Goal: Task Accomplishment & Management: Manage account settings

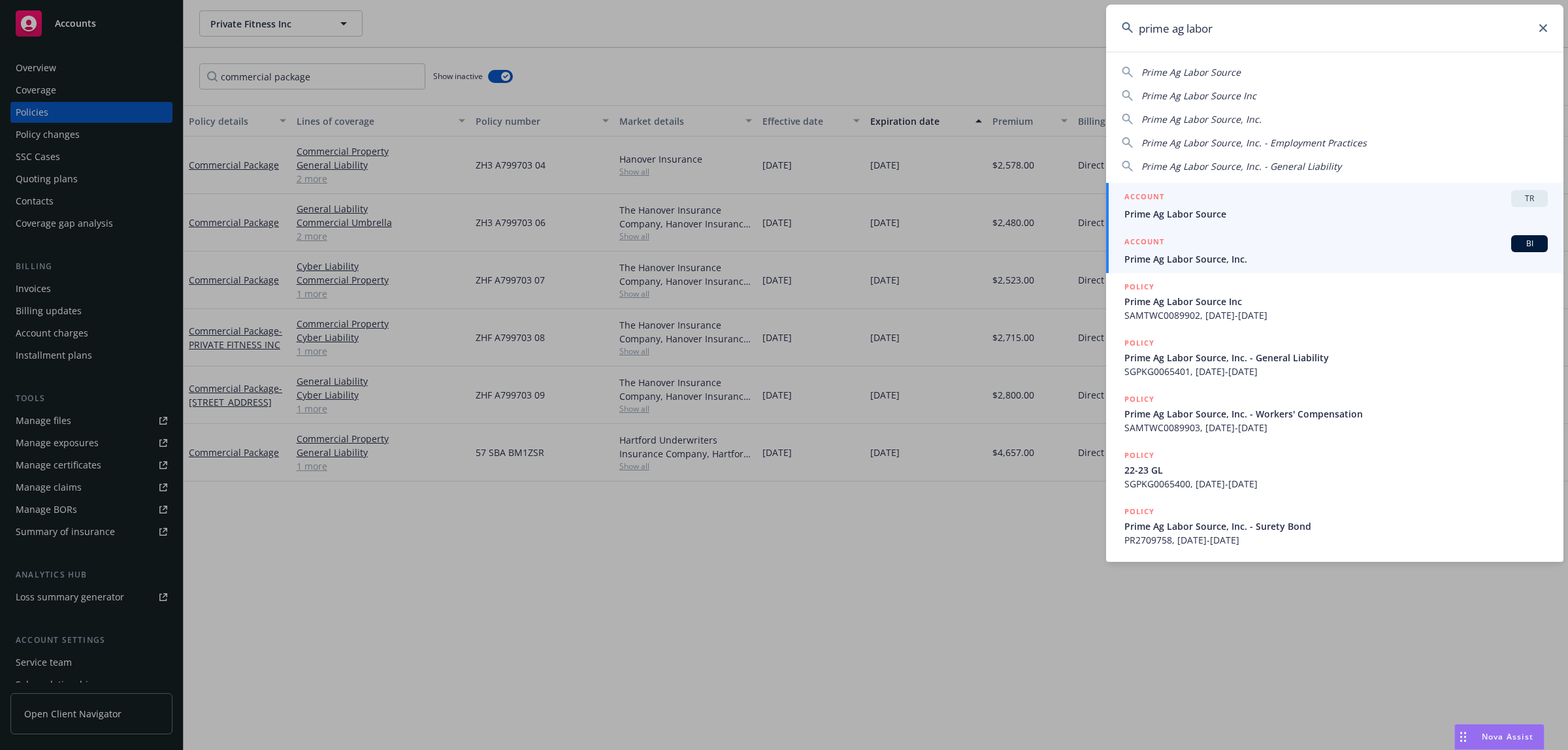
type input "prime ag labor"
click at [1204, 245] on div "ACCOUNT BI" at bounding box center [1335, 244] width 423 height 17
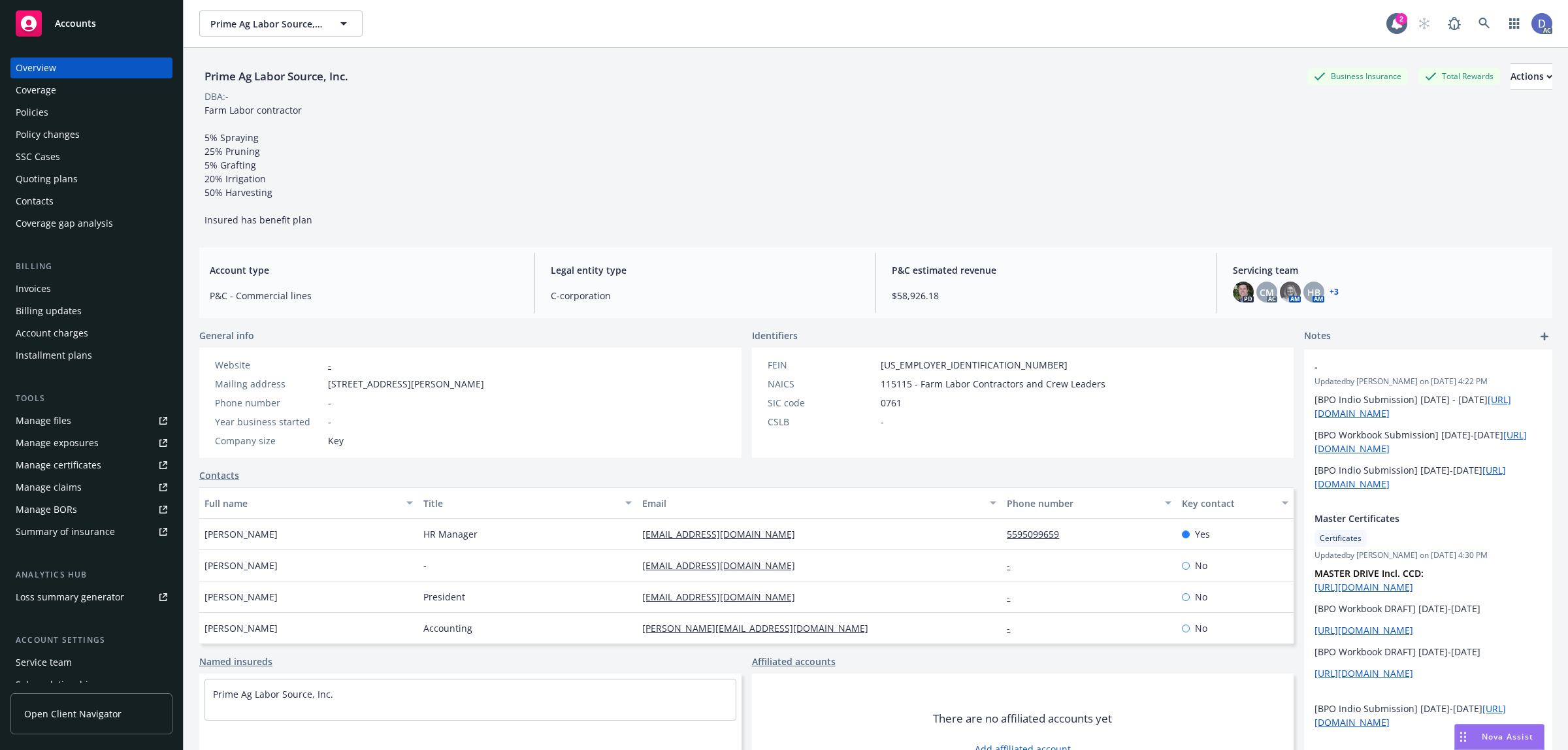
click at [87, 491] on link "Manage claims" at bounding box center [91, 487] width 162 height 21
click at [70, 424] on link "Manage files" at bounding box center [91, 421] width 162 height 21
copy div "Prime Ag Labor Source, Inc."
drag, startPoint x: 353, startPoint y: 80, endPoint x: 200, endPoint y: 86, distance: 153.1
click at [200, 86] on div "Prime Ag Labor Source, Inc." at bounding box center [276, 76] width 154 height 27
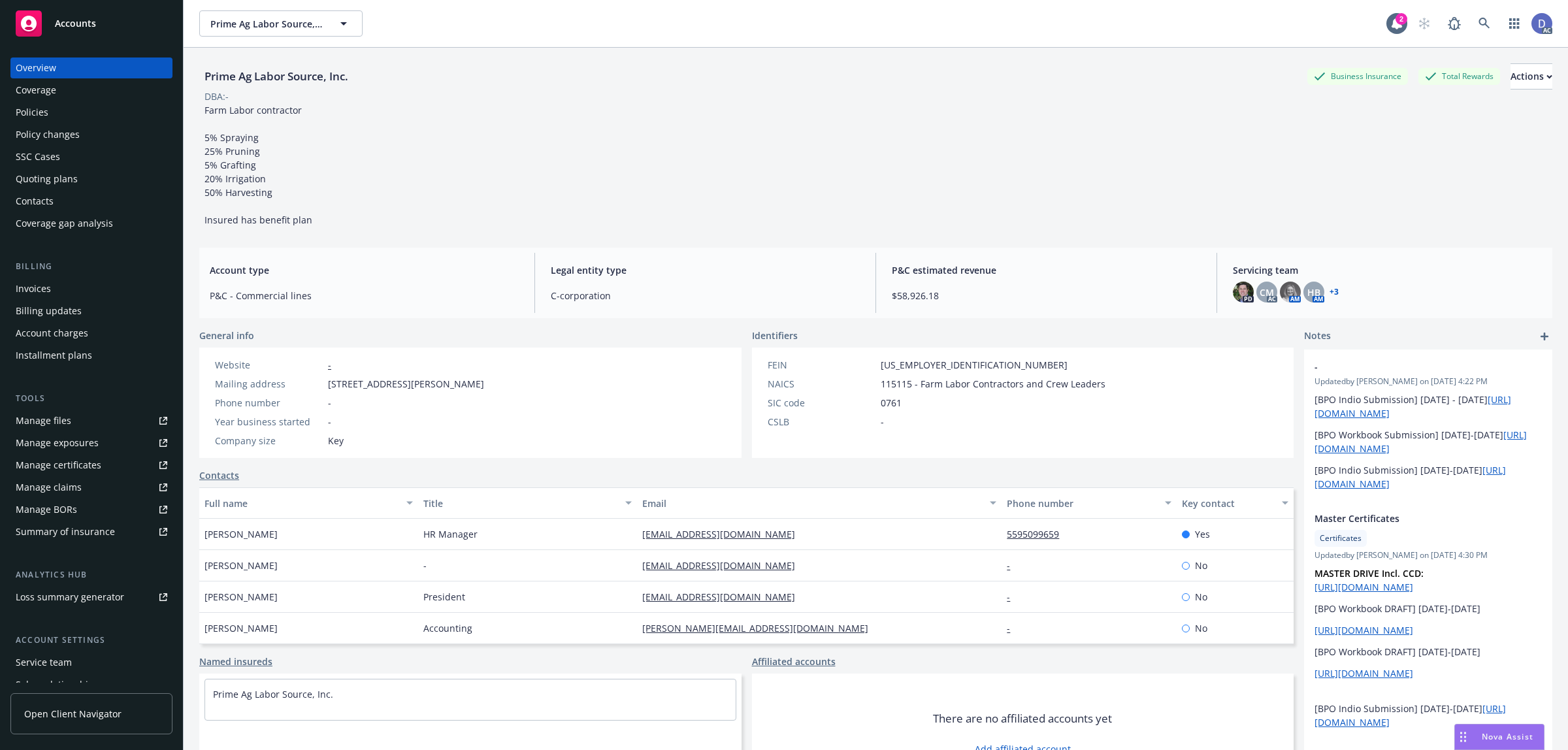
click at [694, 245] on div "Prime Ag Labor Source, Inc. Business Insurance Total Rewards Actions DBA: - Far…" at bounding box center [876, 415] width 1353 height 734
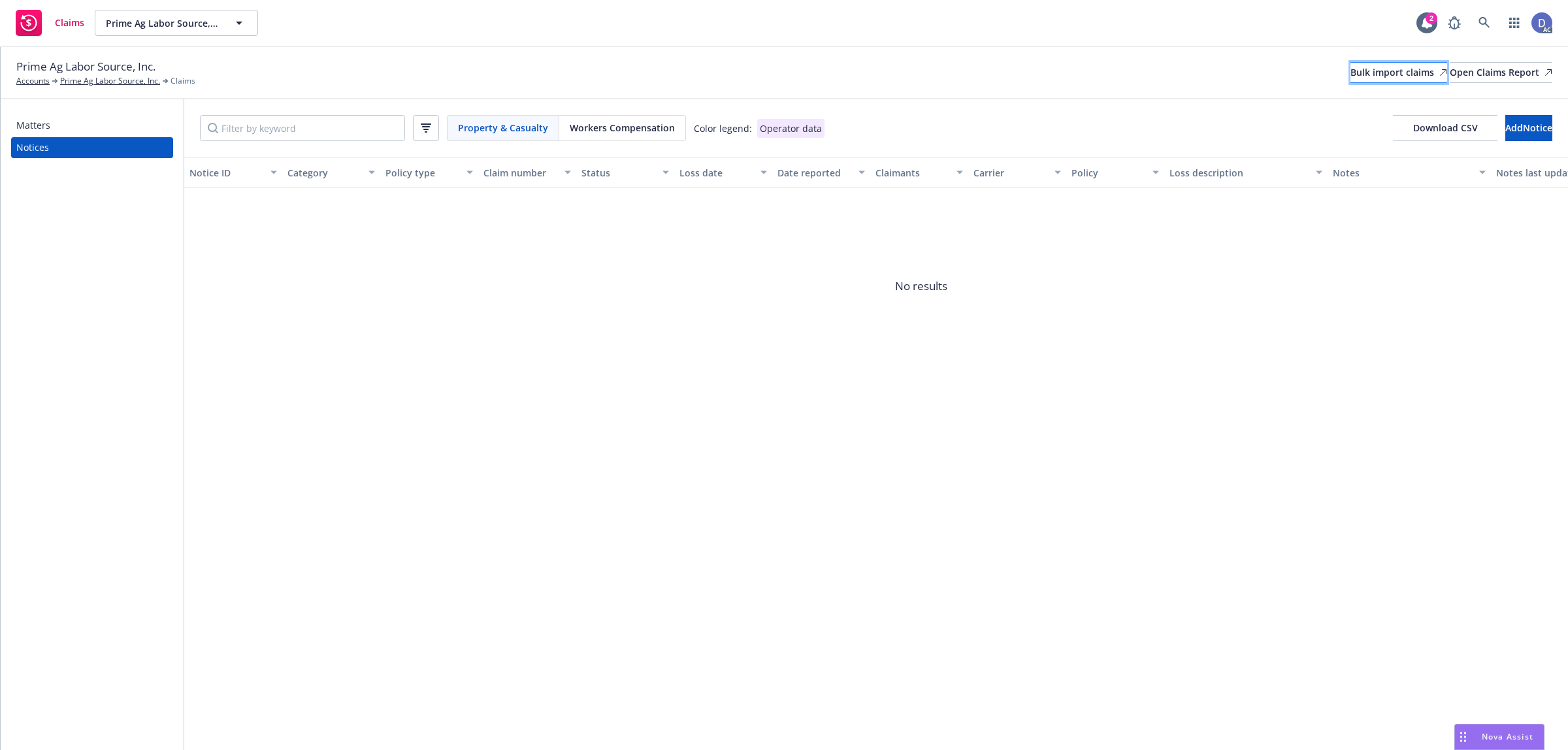
click at [1364, 80] on div "Bulk import claims" at bounding box center [1399, 72] width 97 height 20
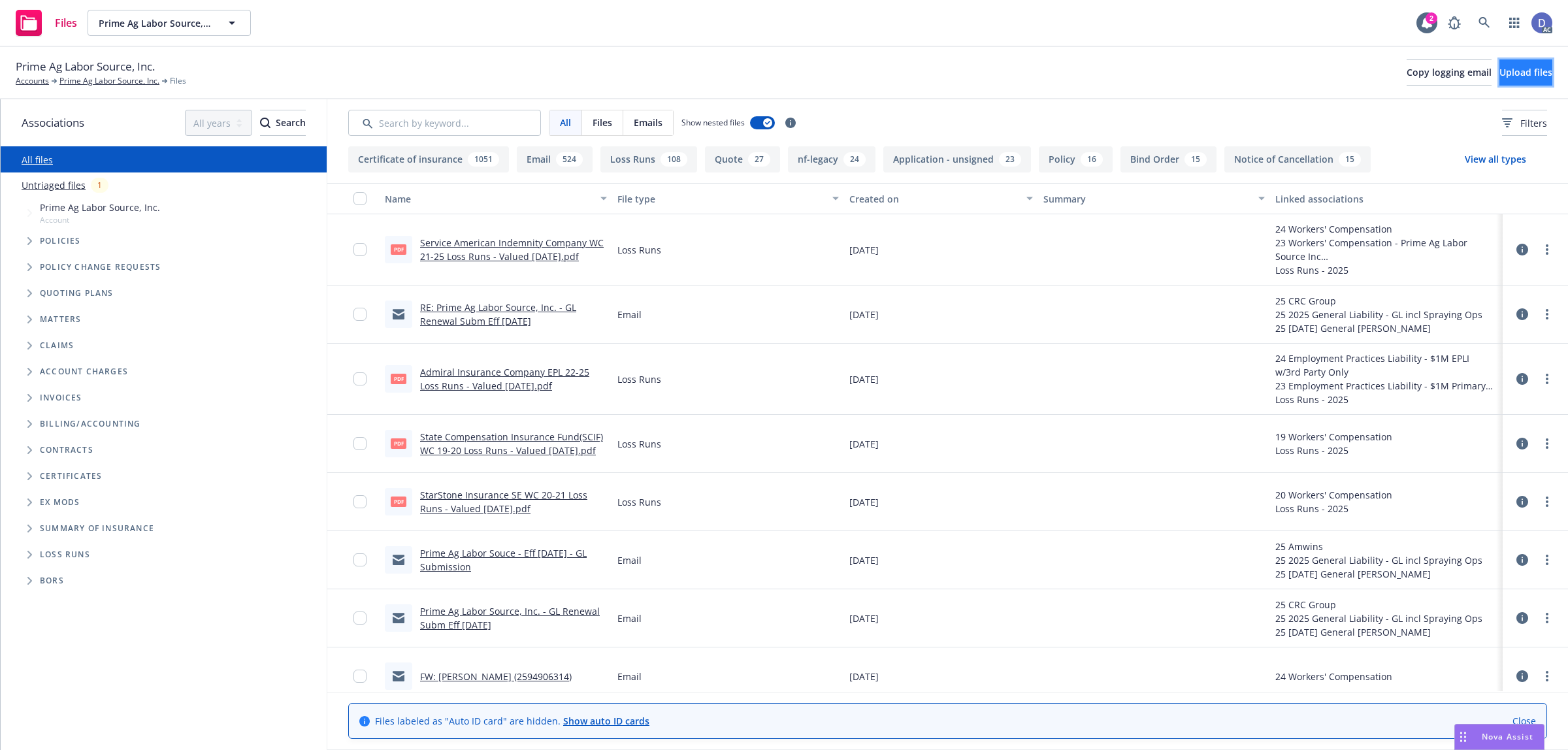
click at [1500, 80] on button "Upload files" at bounding box center [1526, 72] width 53 height 27
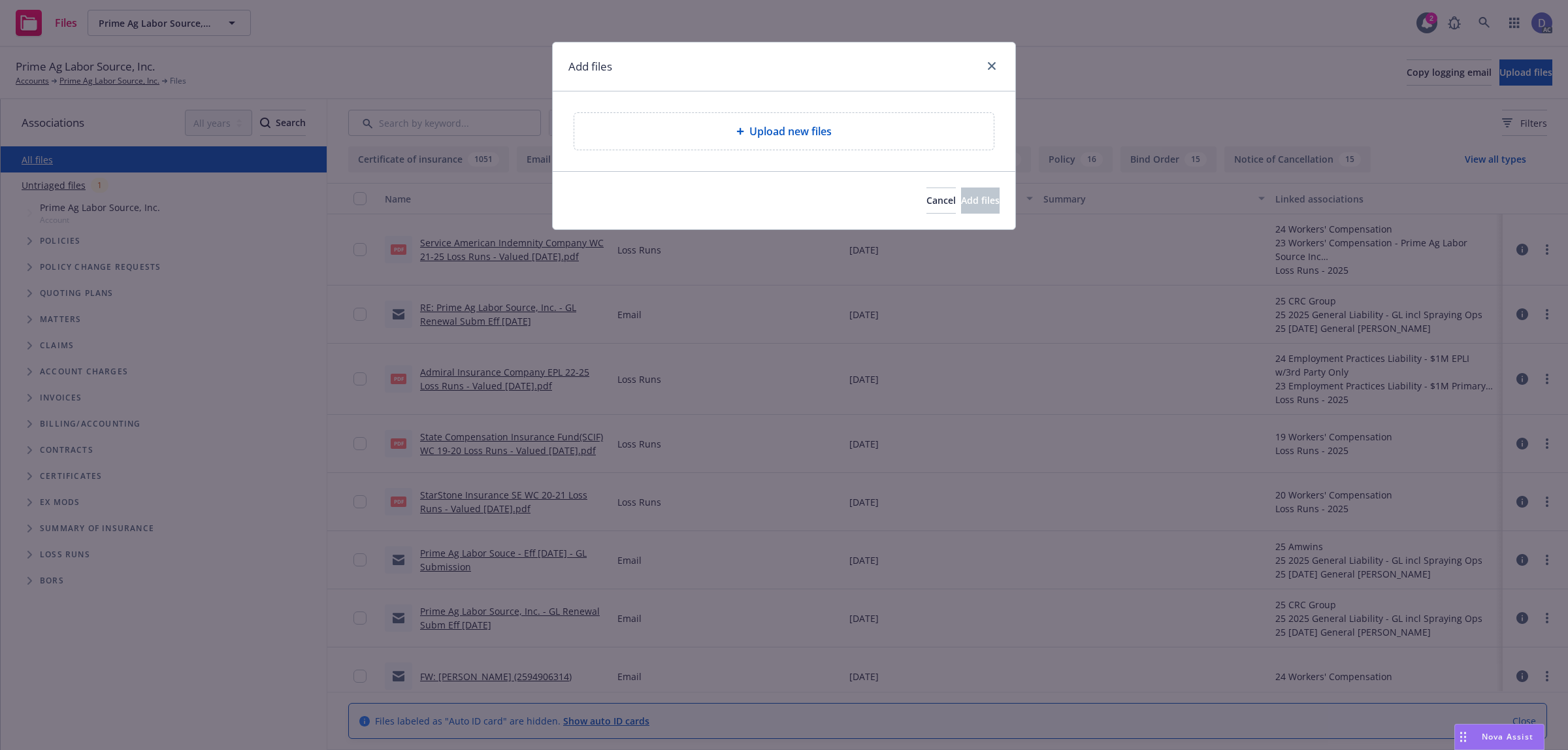
click at [853, 139] on div "Upload new files" at bounding box center [784, 131] width 399 height 15
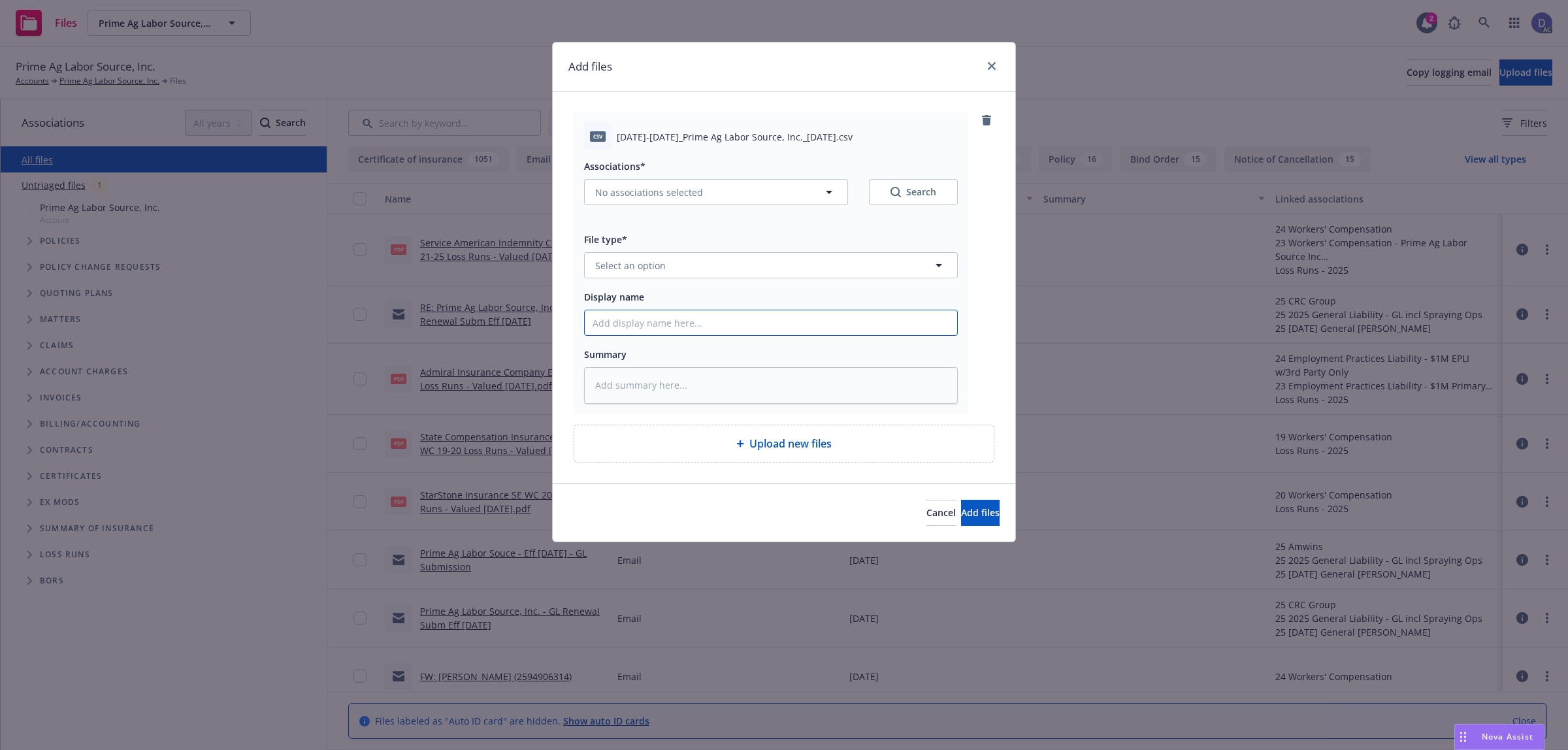
click at [827, 324] on input "Display name" at bounding box center [771, 322] width 372 height 25
paste input "2022-2023_Prime Ag Labor Source, Inc._9-25-2024"
type input "2022-2023_Prime Ag Labor Source, Inc._9-25-2024"
type textarea "x"
type input "2022-2023_Prime Ag Labor Source, Inc._9-25-2024"
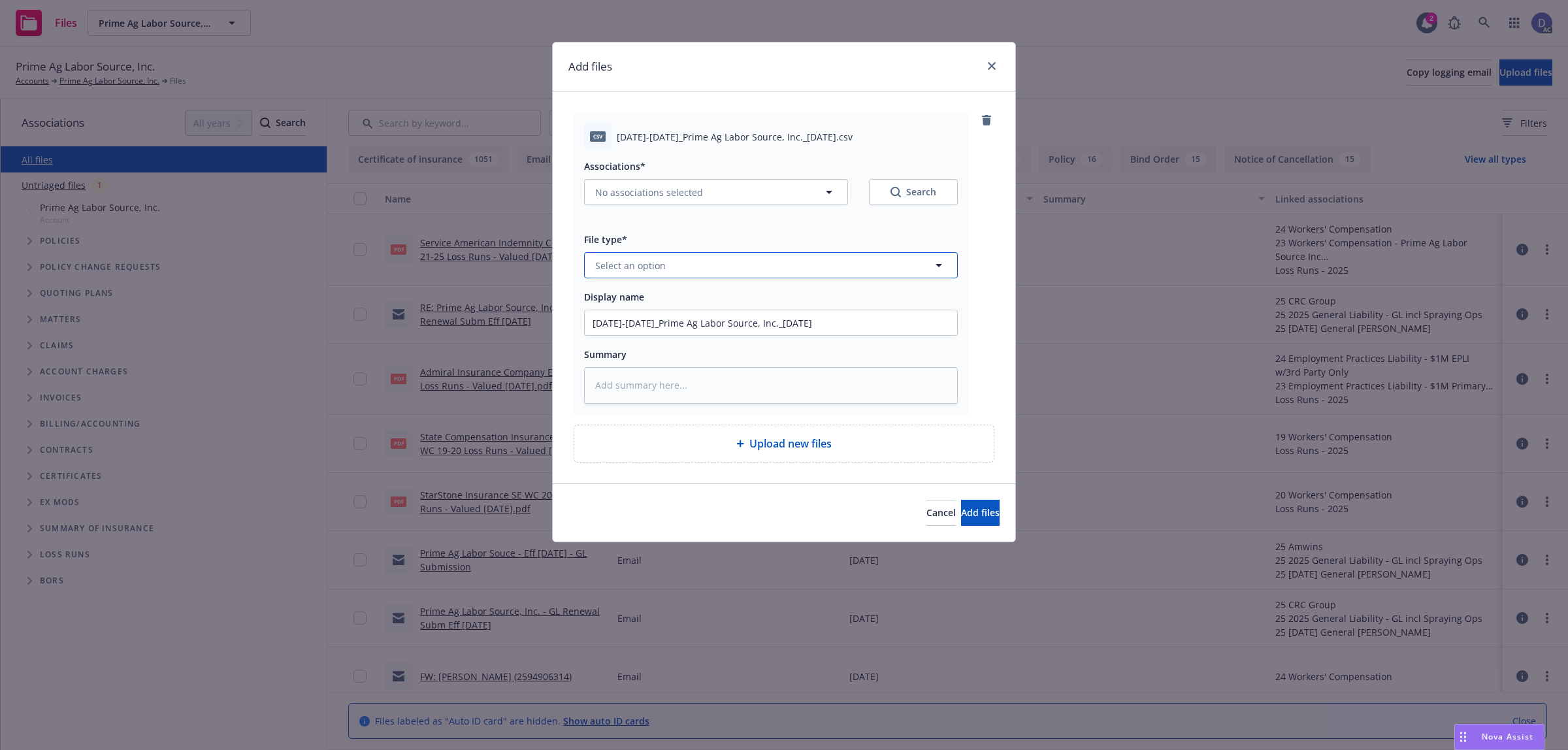
click at [867, 272] on button "Select an option" at bounding box center [771, 265] width 374 height 27
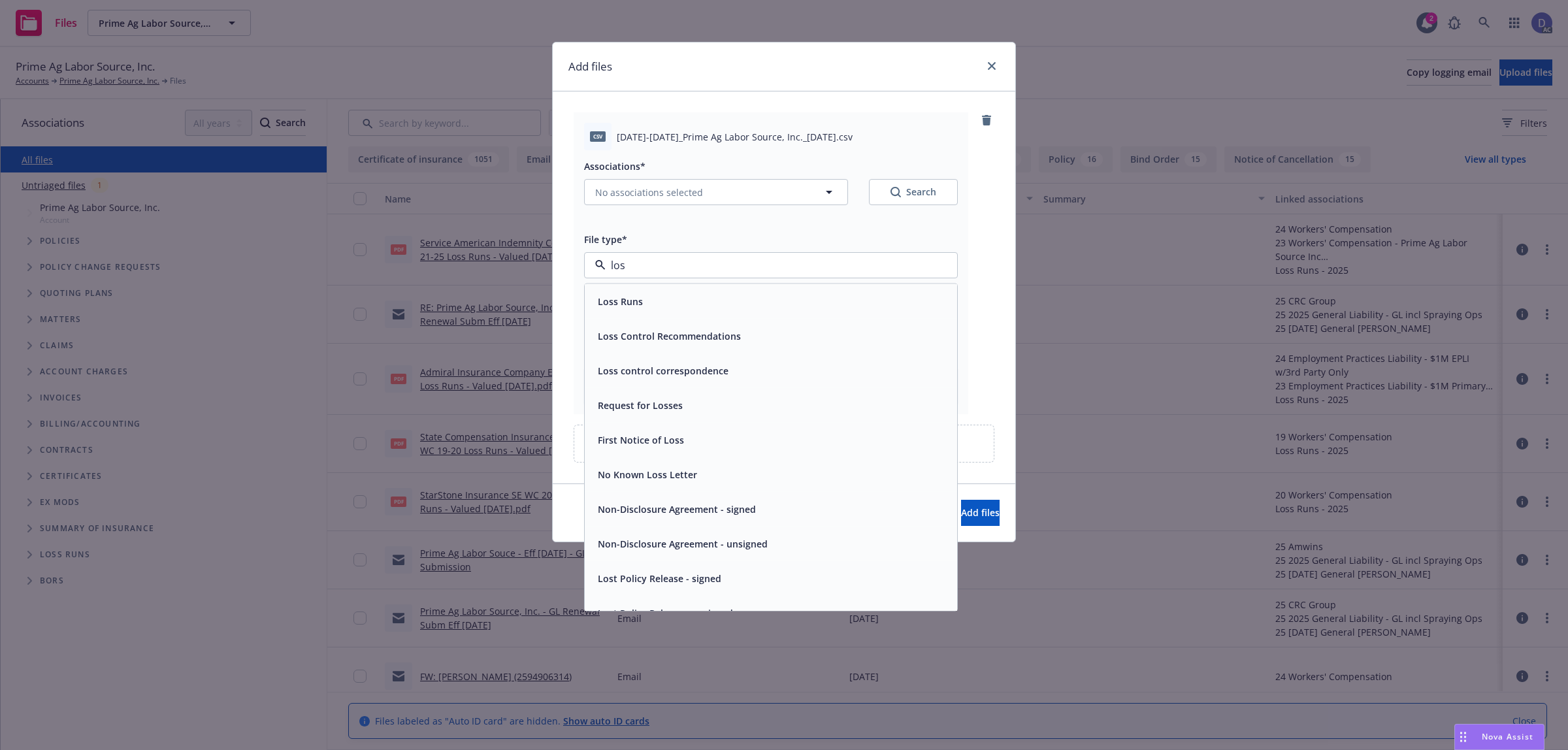
type input "loss"
click at [849, 308] on div "Loss Runs" at bounding box center [771, 301] width 357 height 19
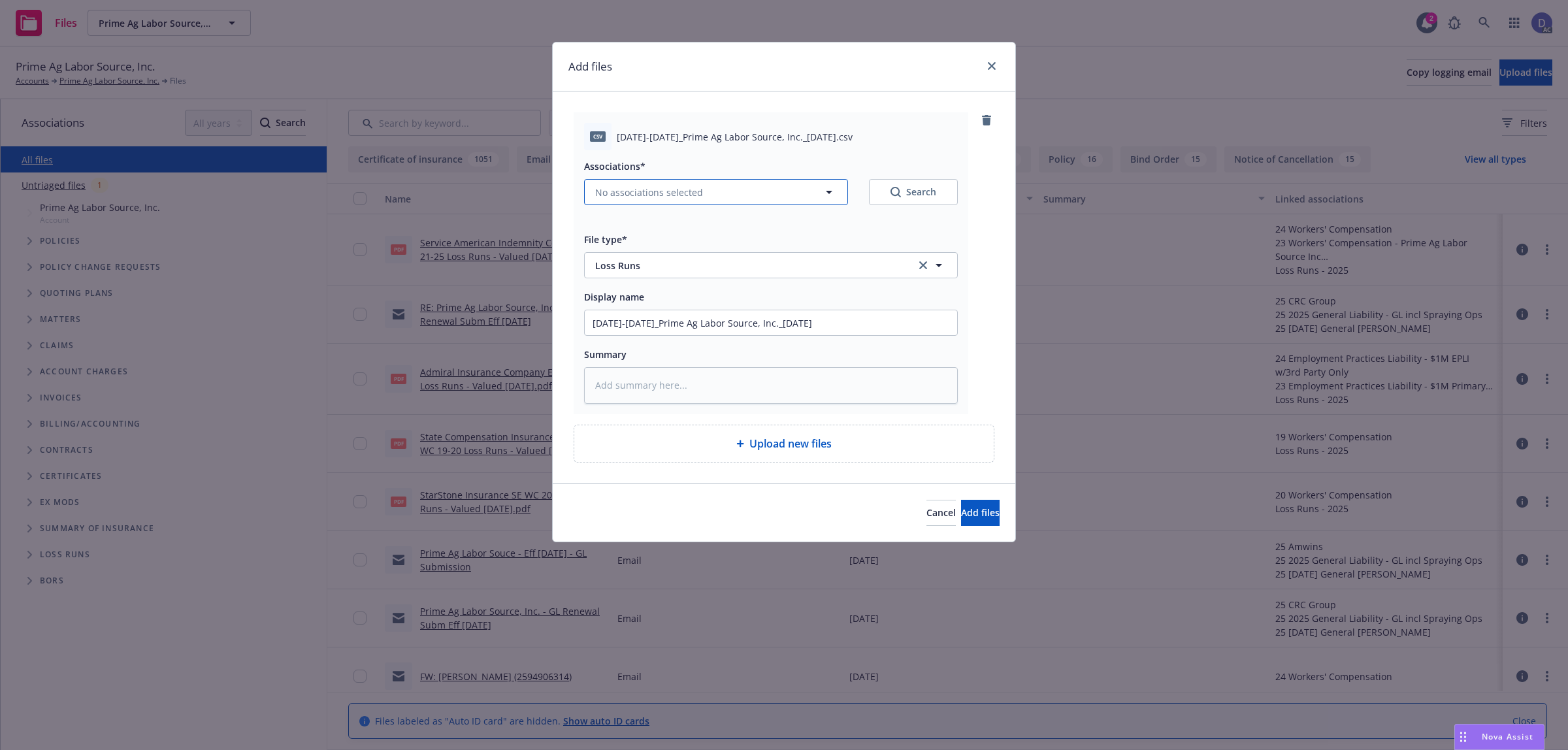
click at [707, 189] on button "No associations selected" at bounding box center [716, 192] width 264 height 27
type textarea "x"
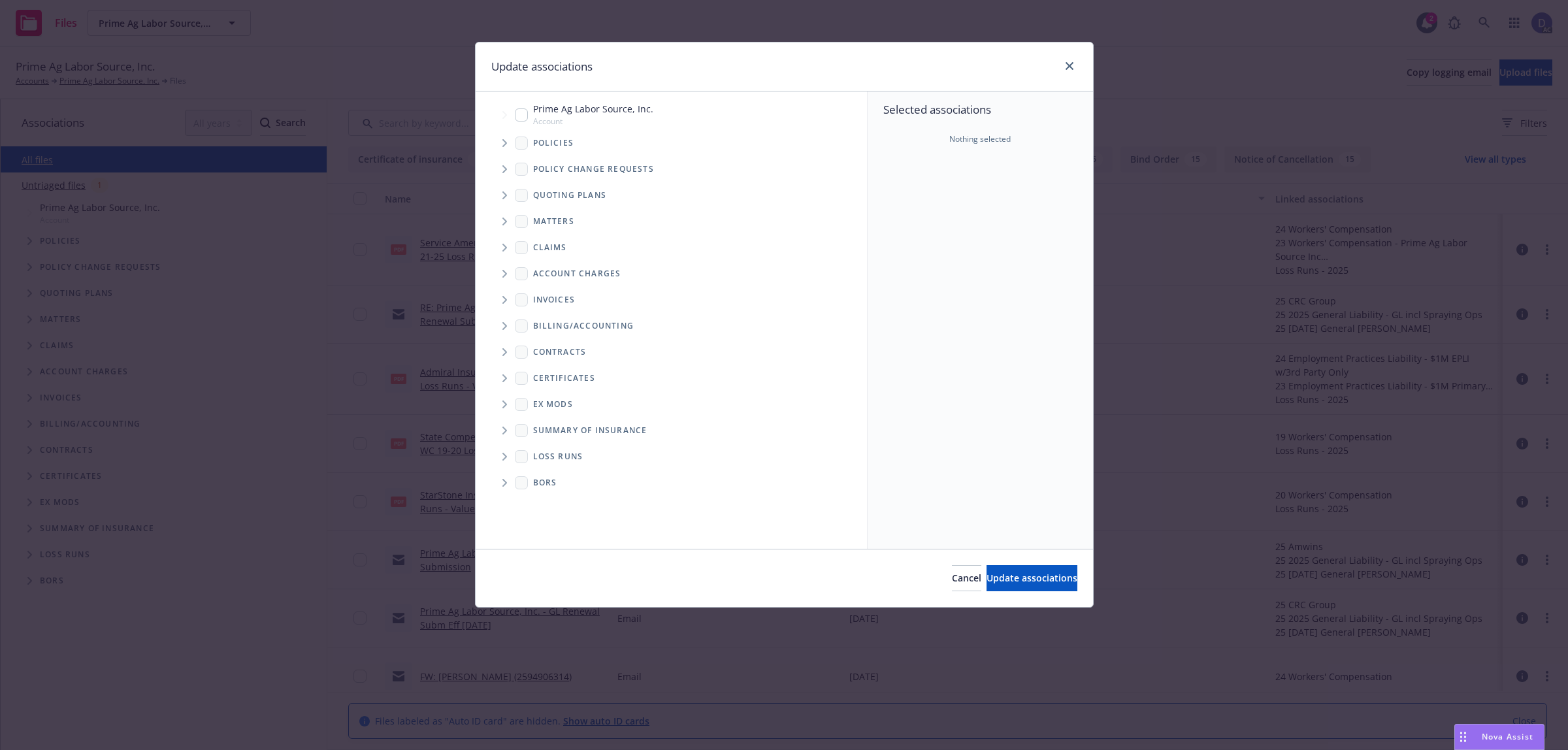
click at [510, 144] on span "Tree Example" at bounding box center [504, 143] width 21 height 21
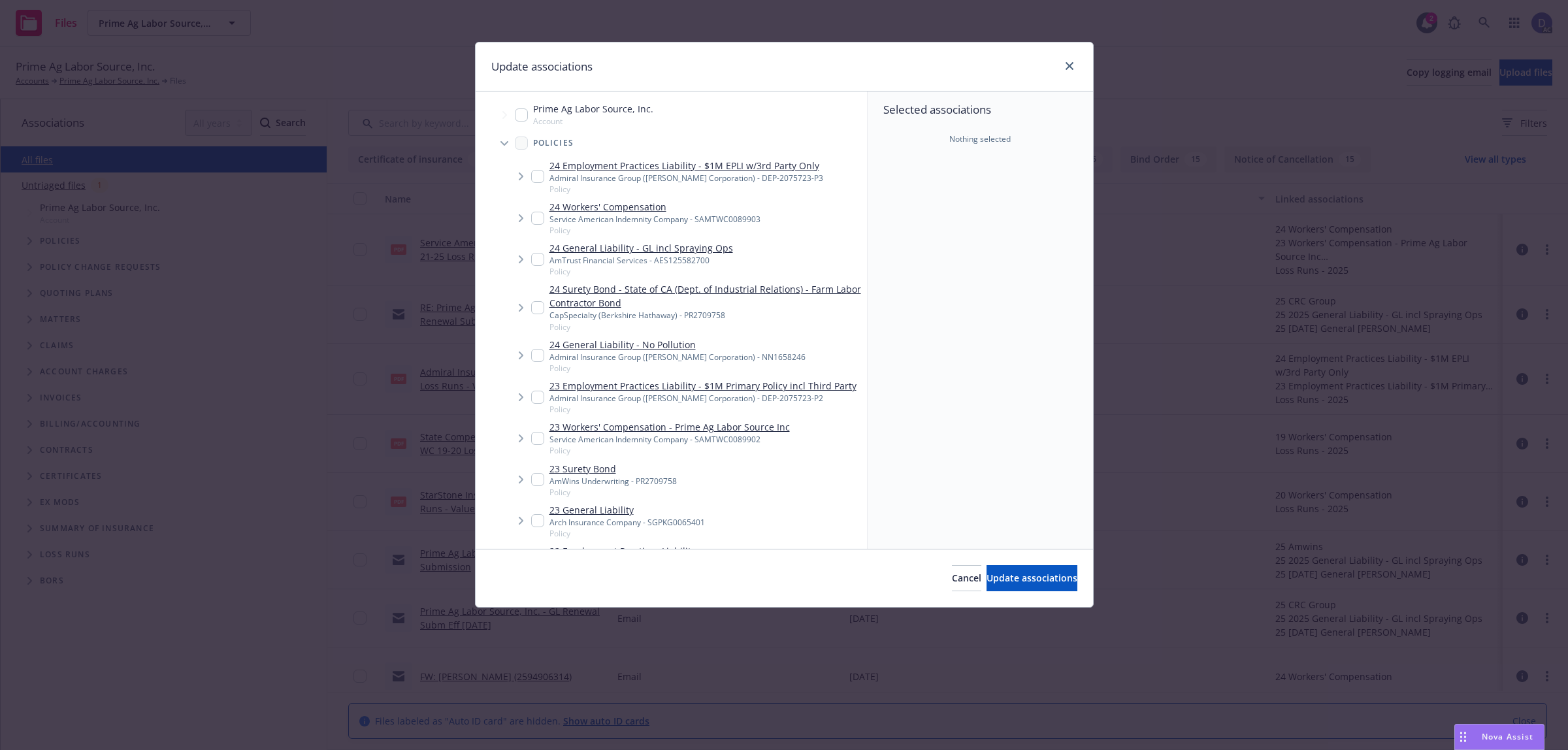
click at [966, 243] on div "Selected associations Nothing selected" at bounding box center [979, 320] width 225 height 458
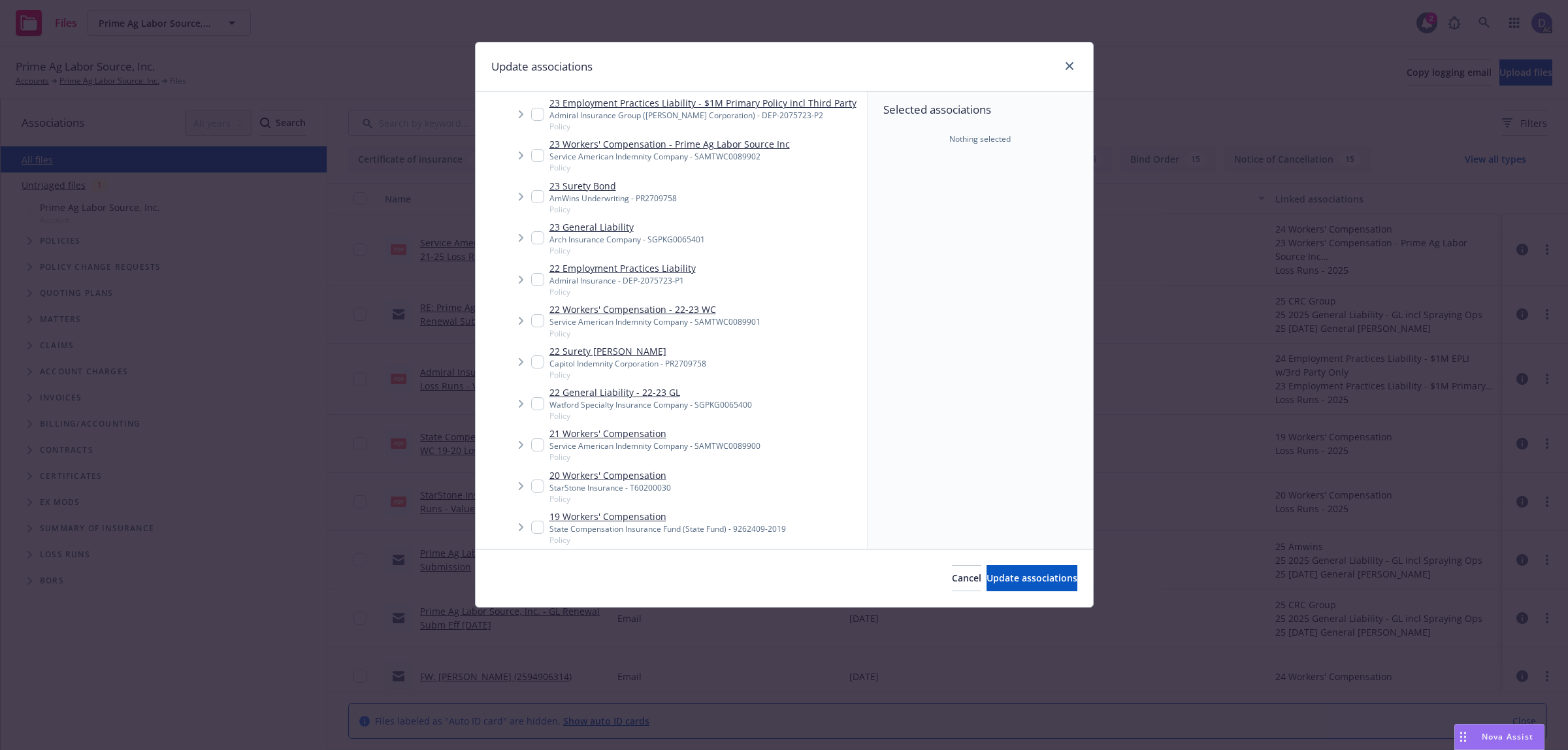
click at [694, 314] on link "22 Workers' Compensation - 22-23 WC" at bounding box center [654, 310] width 211 height 14
checkbox input "true"
click at [1030, 570] on button "Update associations" at bounding box center [1032, 578] width 91 height 27
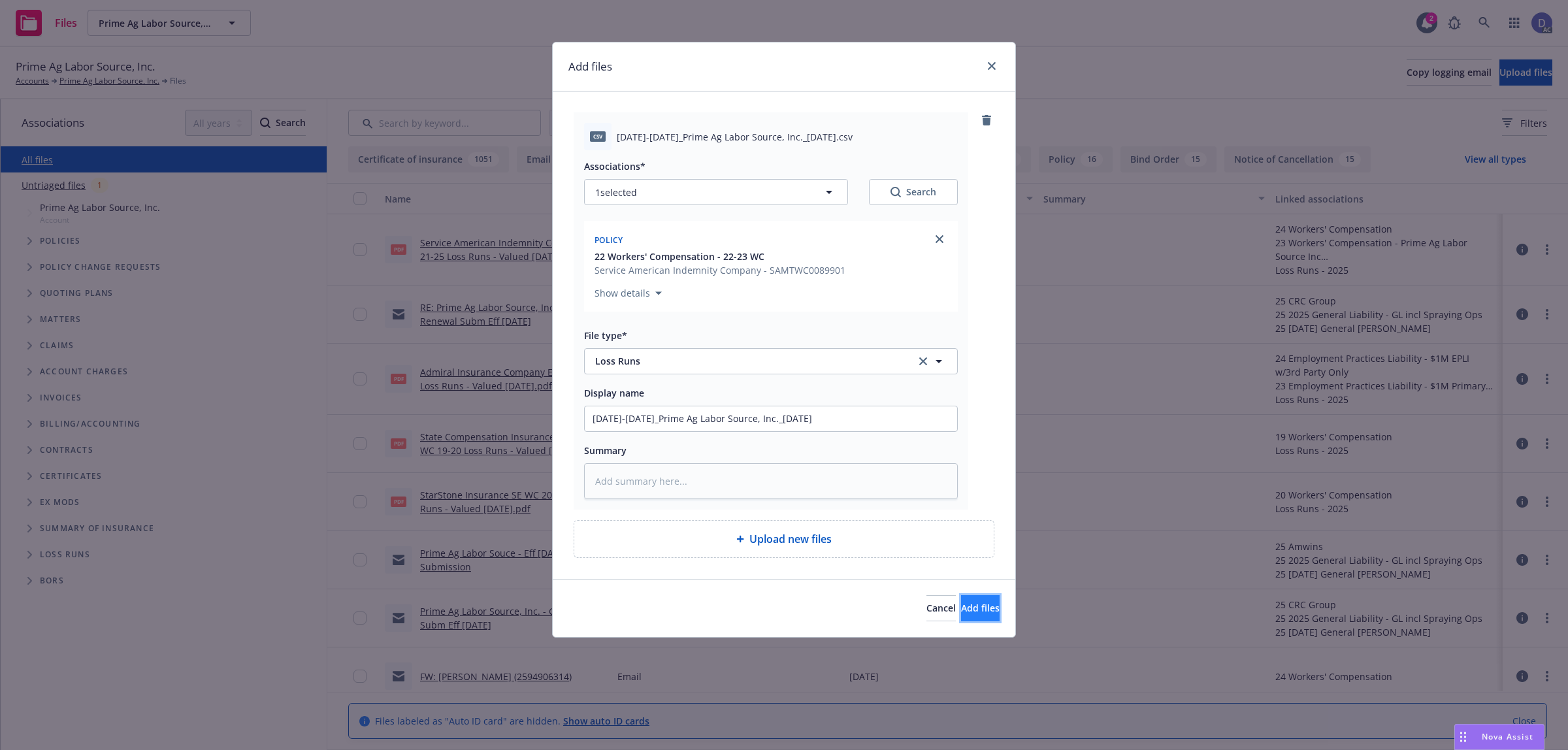
click at [961, 609] on button "Add files" at bounding box center [979, 608] width 38 height 27
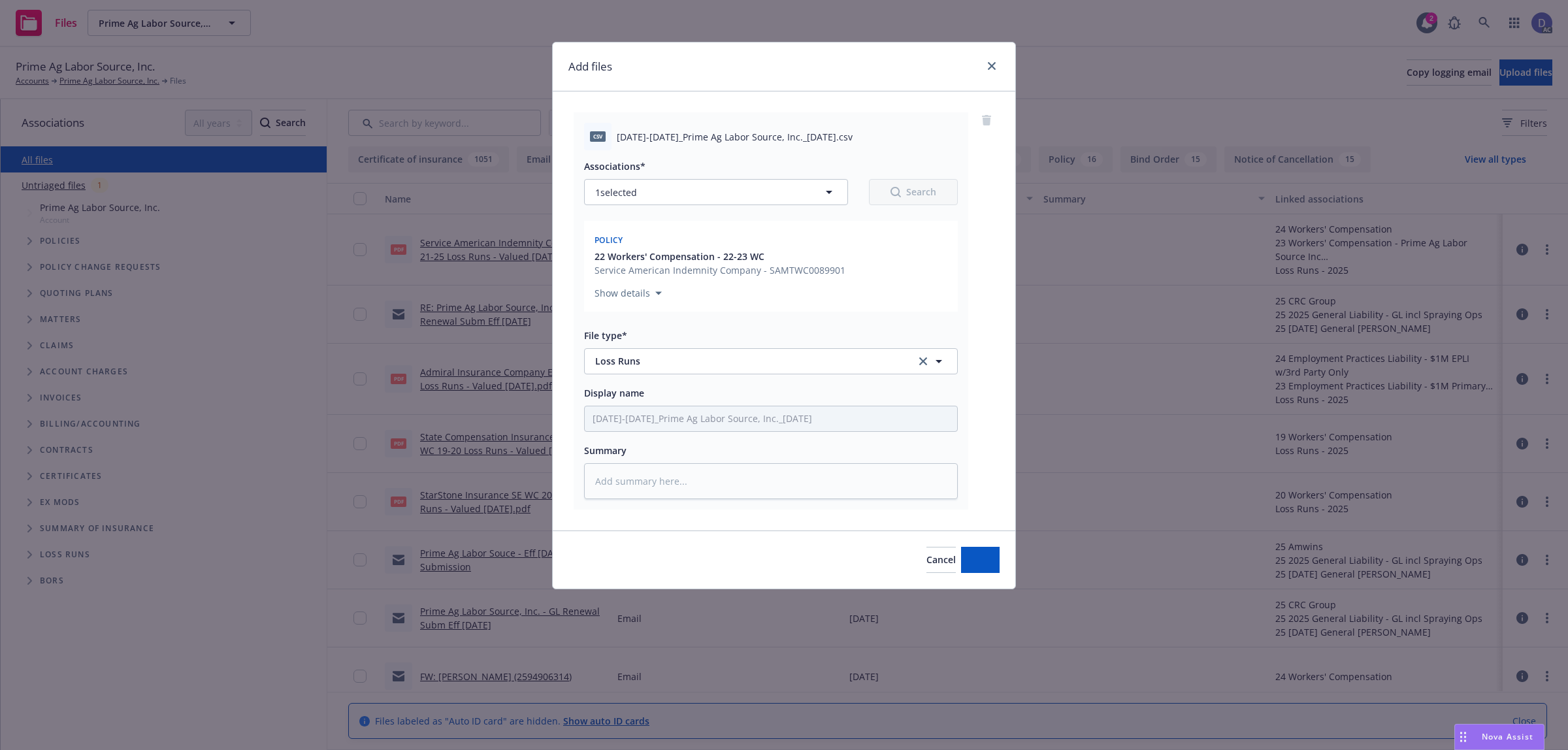
type textarea "x"
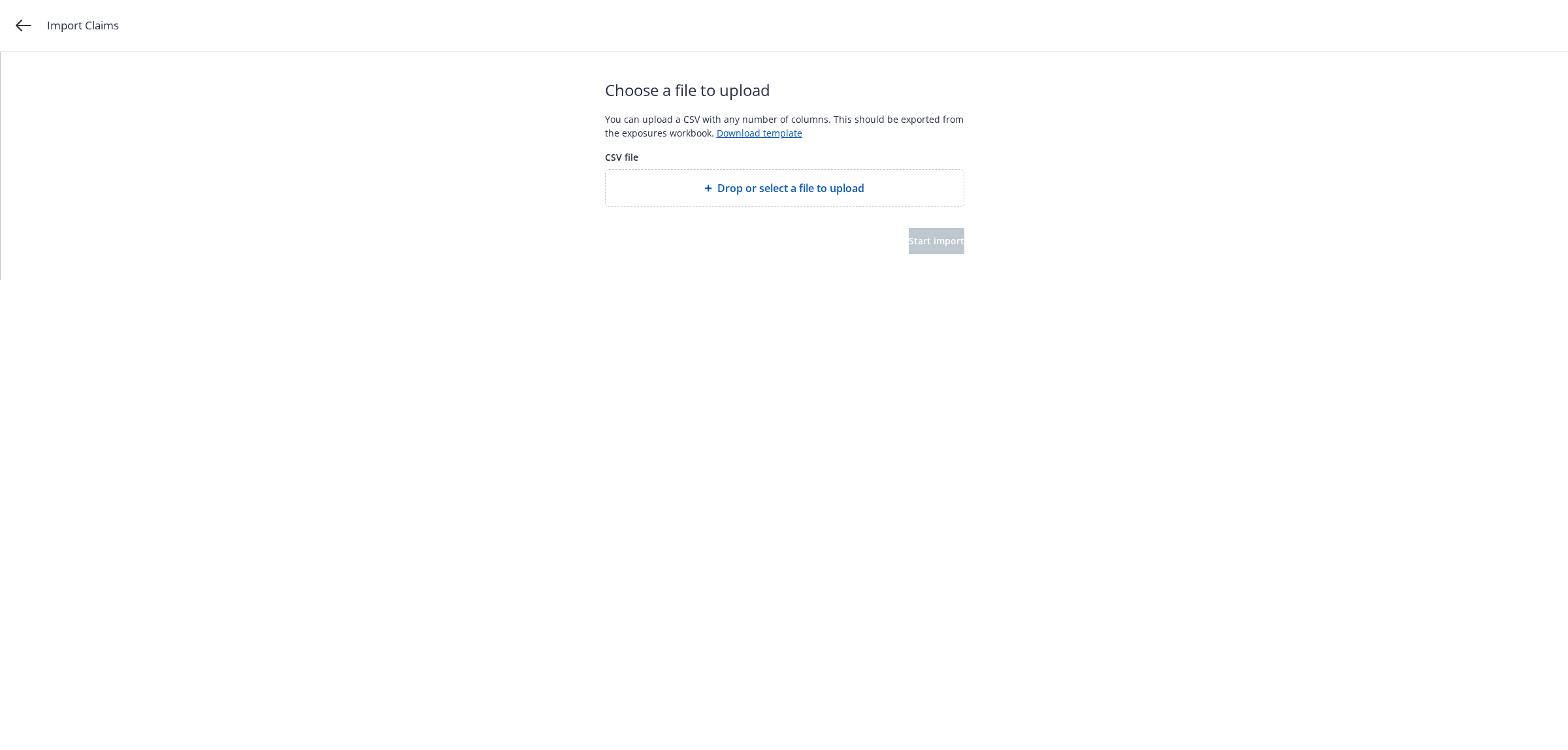
click at [779, 197] on div "Drop or select a file to upload" at bounding box center [784, 188] width 358 height 37
click at [795, 203] on div "Drop or select a file to upload" at bounding box center [784, 188] width 358 height 37
click at [928, 245] on span "Start import" at bounding box center [936, 240] width 56 height 13
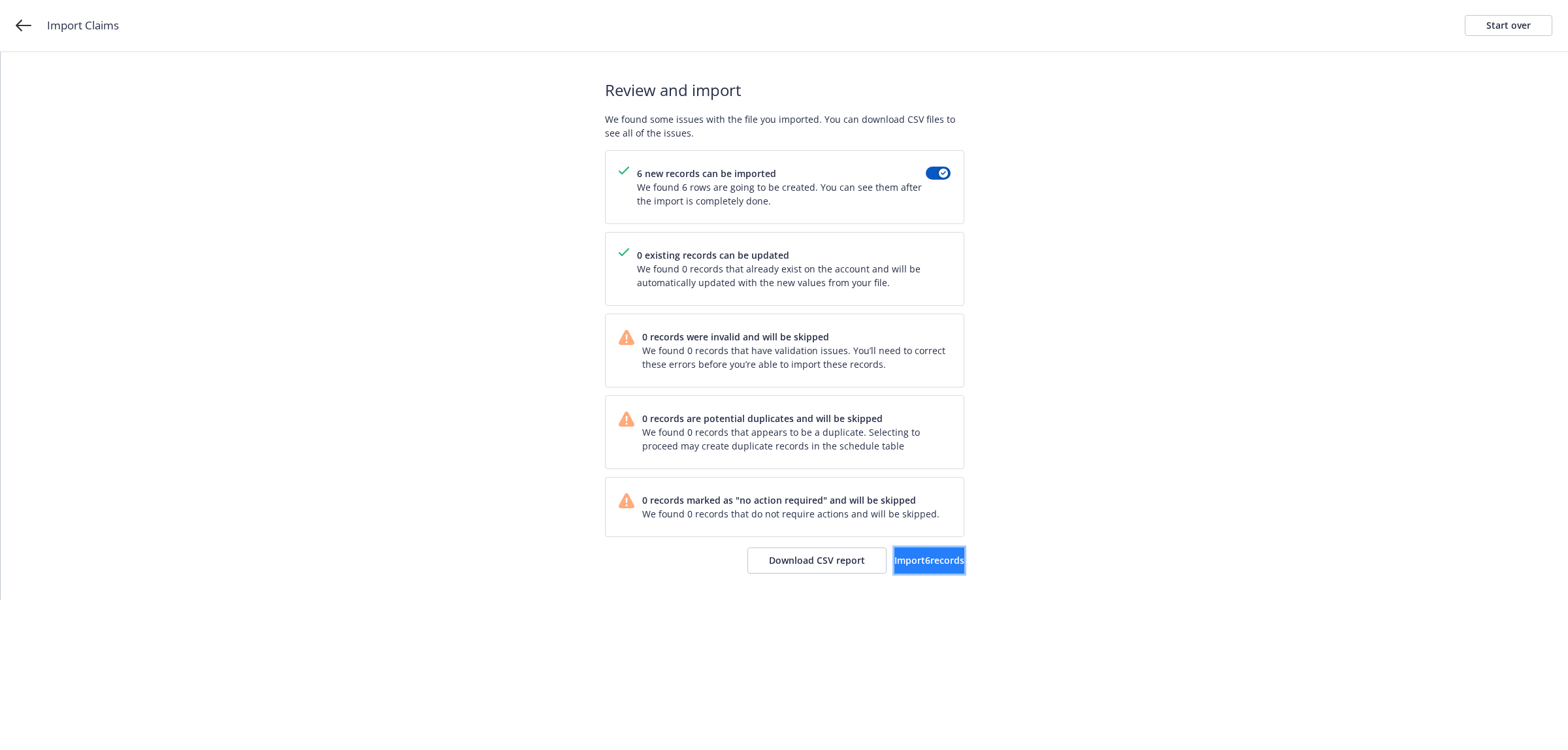
click at [911, 553] on button "Import 6 records" at bounding box center [930, 560] width 70 height 27
click at [918, 566] on span "View accounts" at bounding box center [910, 560] width 64 height 13
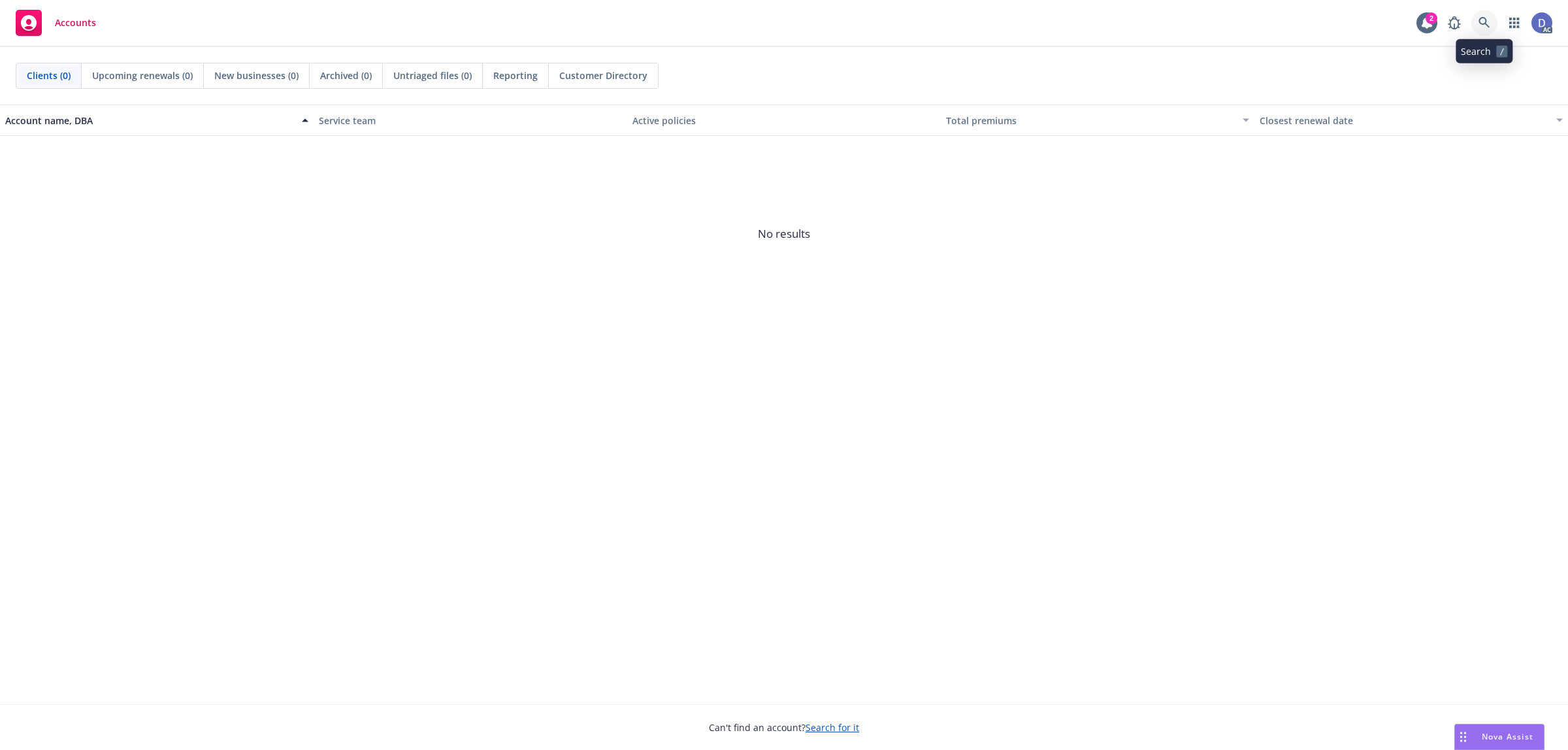
click at [1489, 30] on link at bounding box center [1484, 22] width 27 height 27
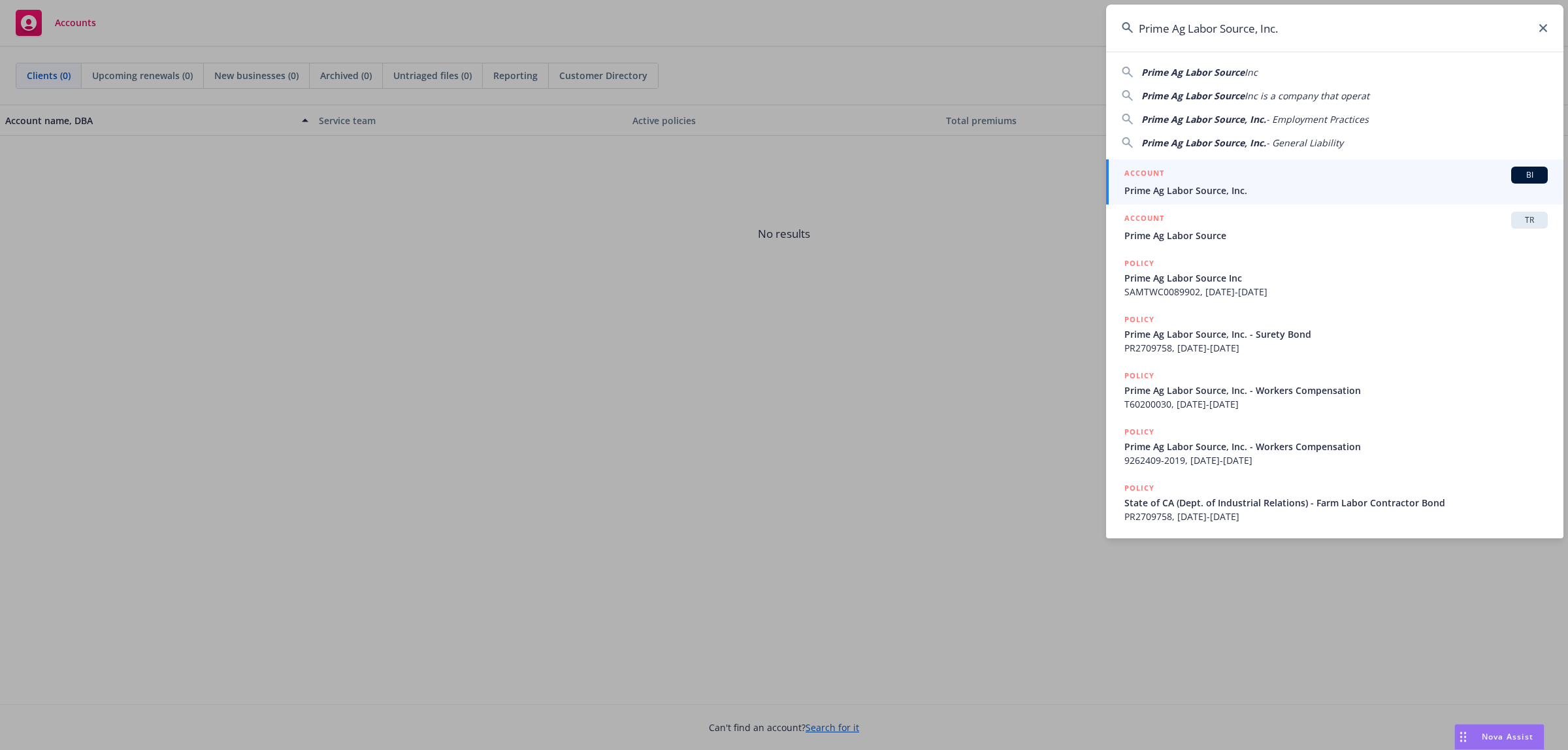
type input "Prime Ag Labor Source, Inc."
click at [1387, 173] on div "ACCOUNT BI" at bounding box center [1335, 175] width 423 height 17
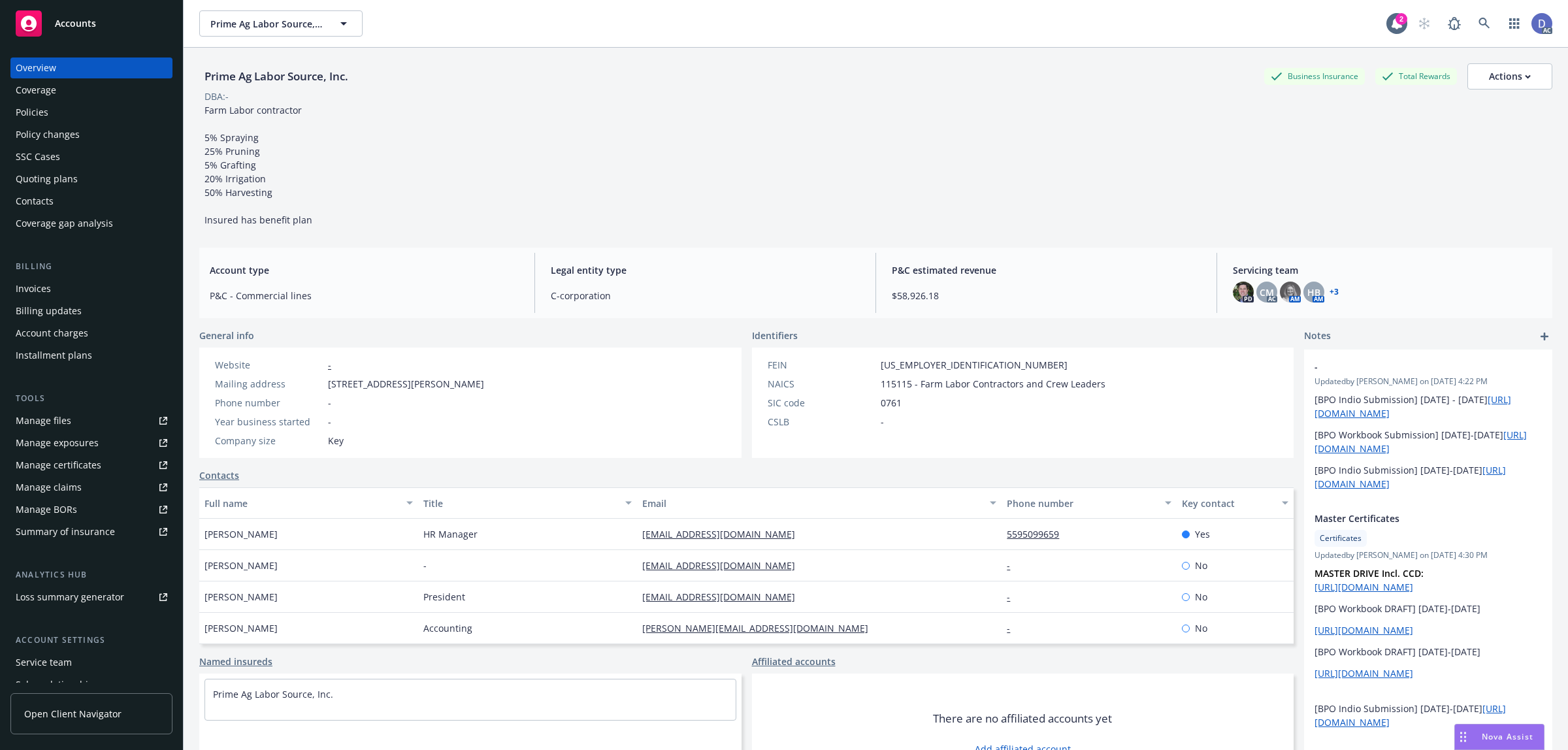
click at [358, 80] on div "Prime Ag Labor Source, Inc. Business Insurance Total Rewards Actions" at bounding box center [876, 76] width 1353 height 27
copy div "Prime Ag Labor Source, Inc."
drag, startPoint x: 352, startPoint y: 80, endPoint x: 212, endPoint y: 80, distance: 140.0
click at [212, 80] on div "Prime Ag Labor Source, Inc. Business Insurance Total Rewards Actions" at bounding box center [876, 76] width 1353 height 27
click at [83, 484] on link "Manage claims" at bounding box center [91, 487] width 162 height 21
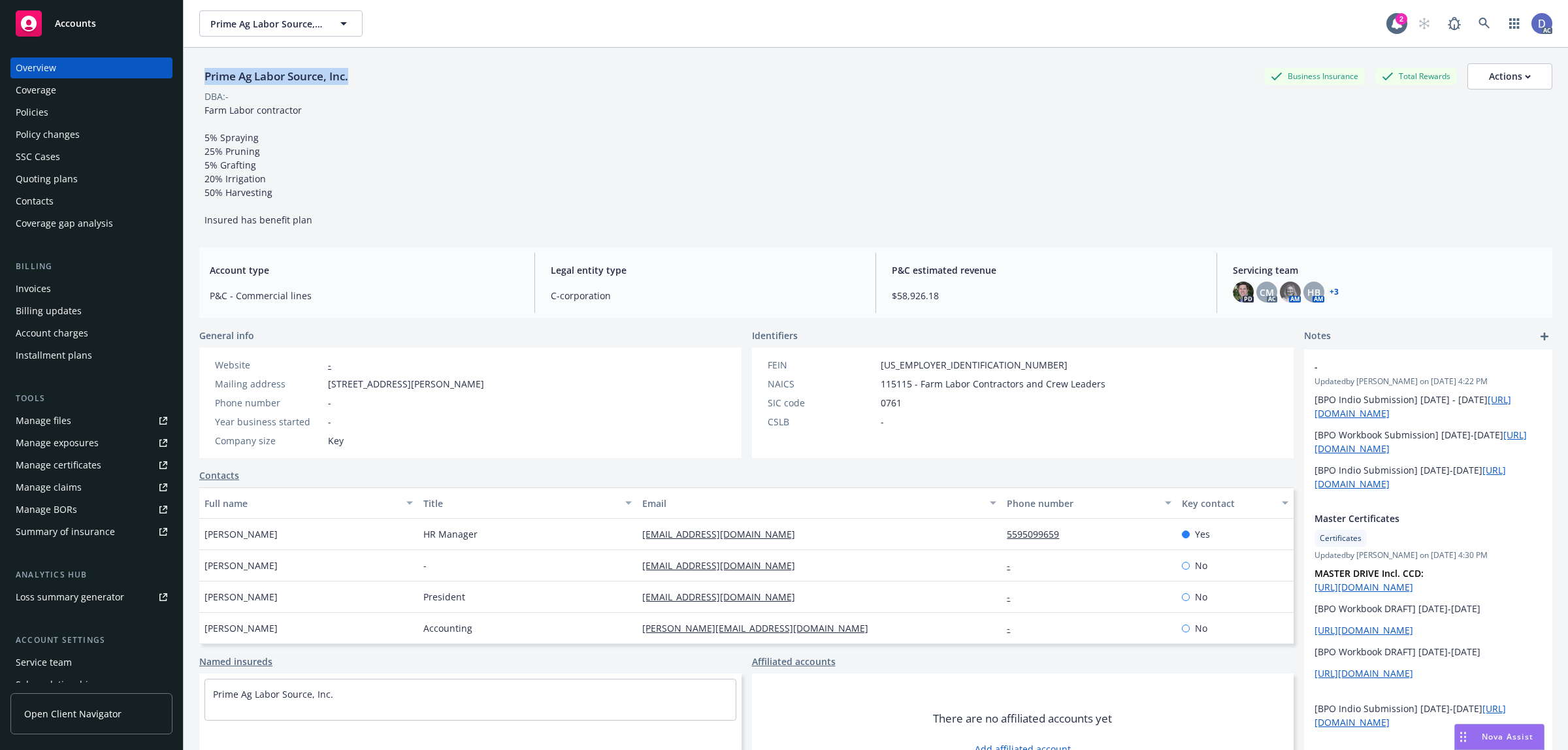
click at [50, 418] on div "Manage files" at bounding box center [43, 421] width 56 height 21
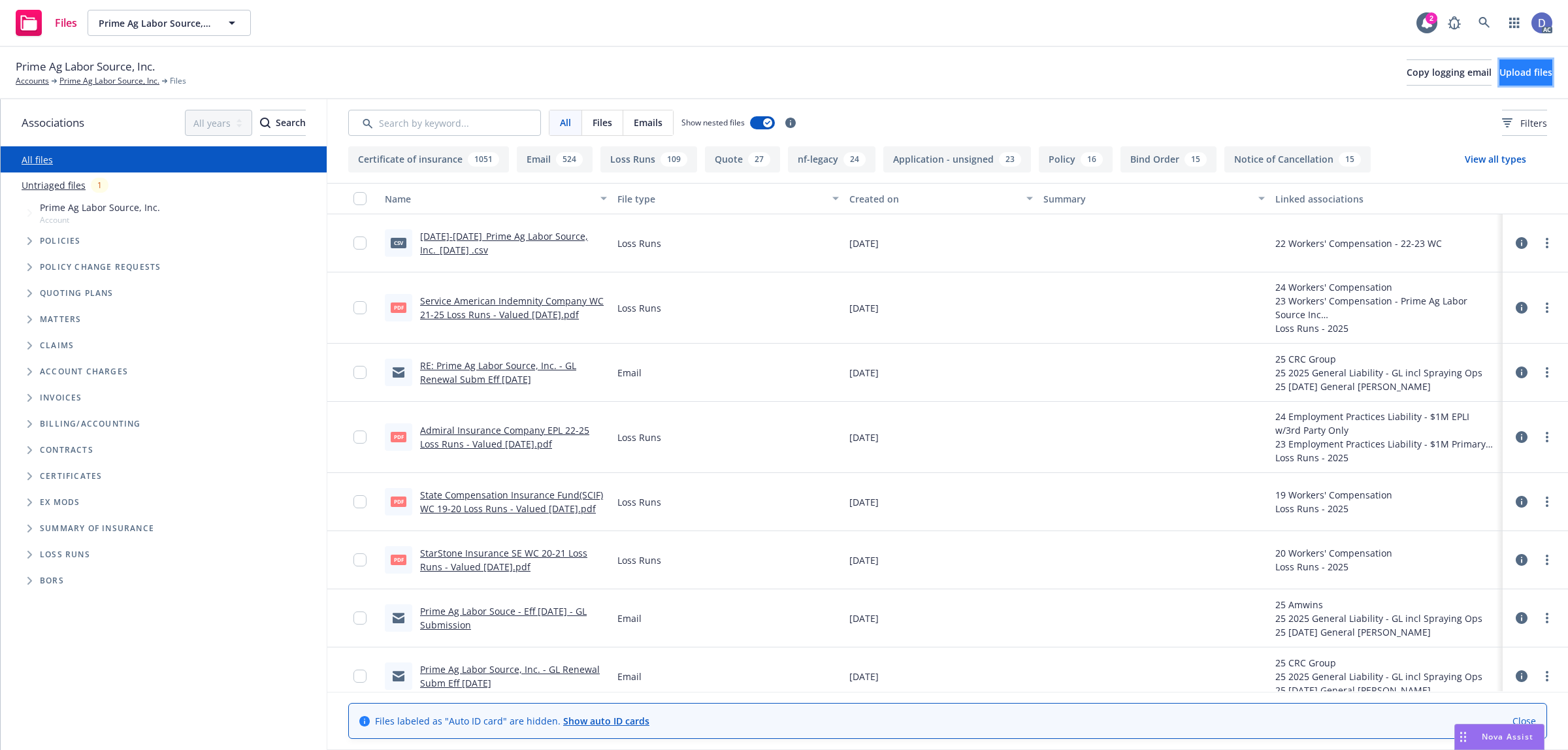
click at [1524, 74] on span "Upload files" at bounding box center [1526, 72] width 53 height 13
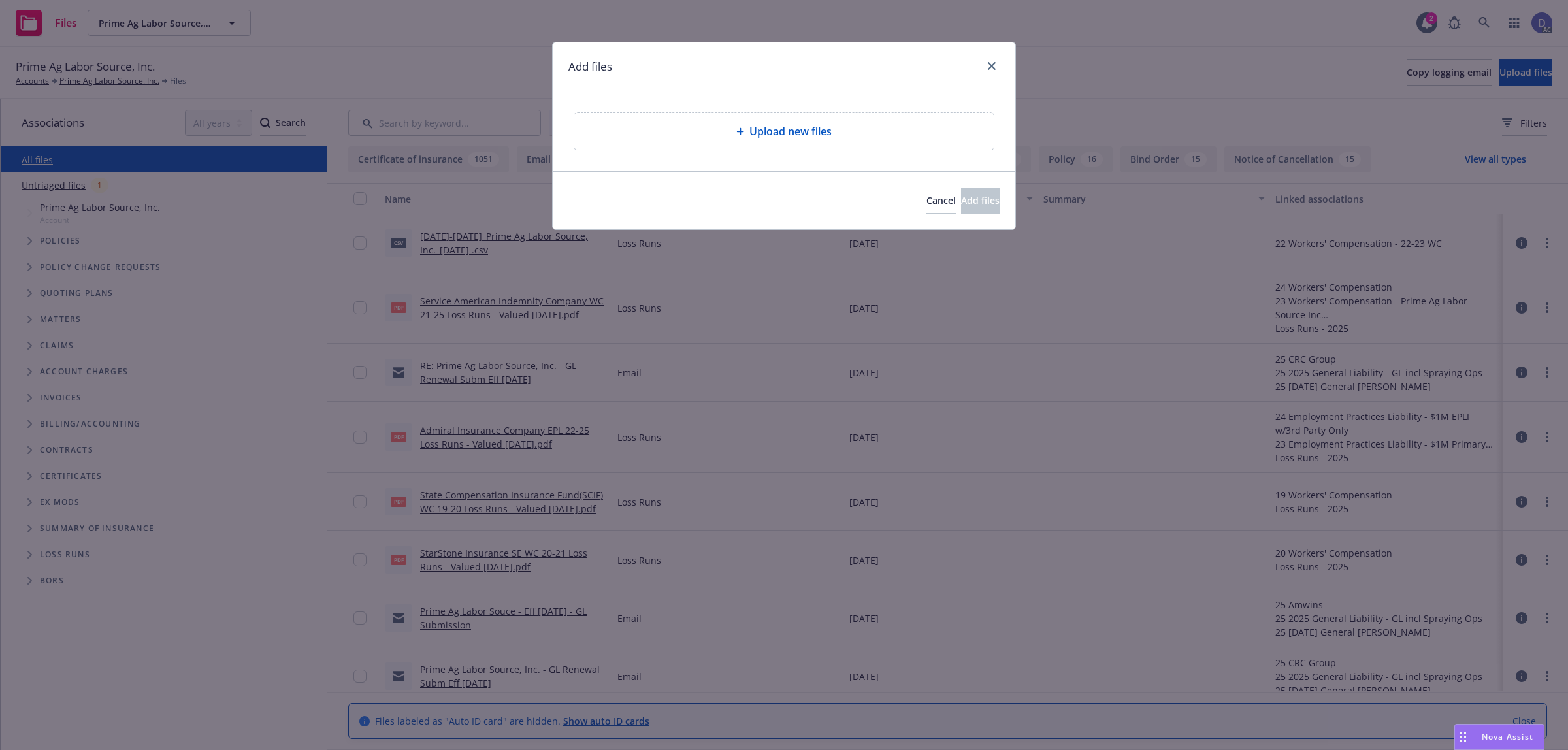
click at [825, 139] on span "Upload new files" at bounding box center [790, 131] width 82 height 15
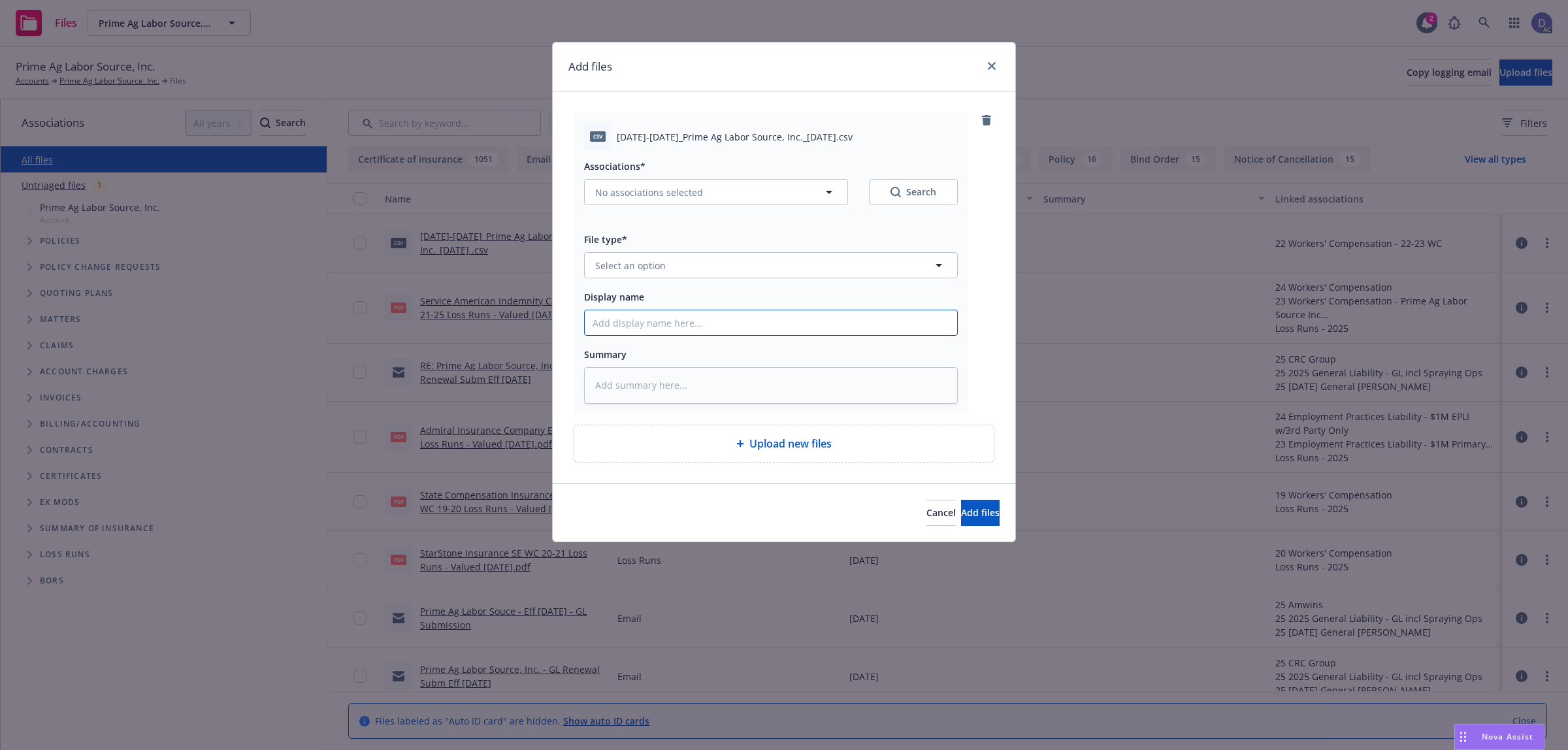
click at [808, 317] on input "Display name" at bounding box center [771, 322] width 372 height 25
paste input "2021-2022_Prime Ag Labor Source, Inc._9-25-2024"
type input "2021-2022_Prime Ag Labor Source, Inc._9-25-2024"
type textarea "x"
type input "2021-2022_Prime Ag Labor Source, Inc._9-25-2024"
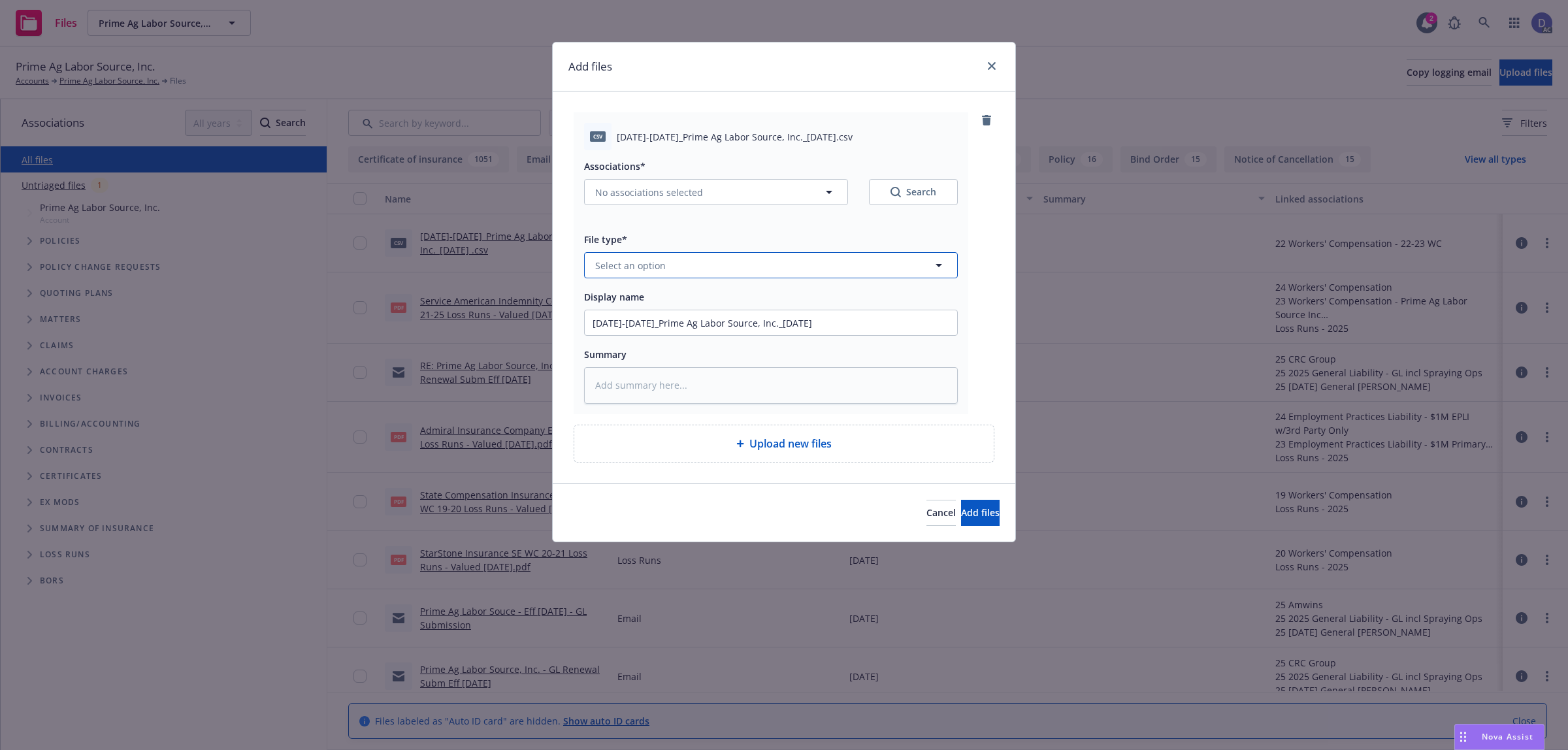
click at [844, 269] on button "Select an option" at bounding box center [771, 265] width 374 height 27
type input "loss"
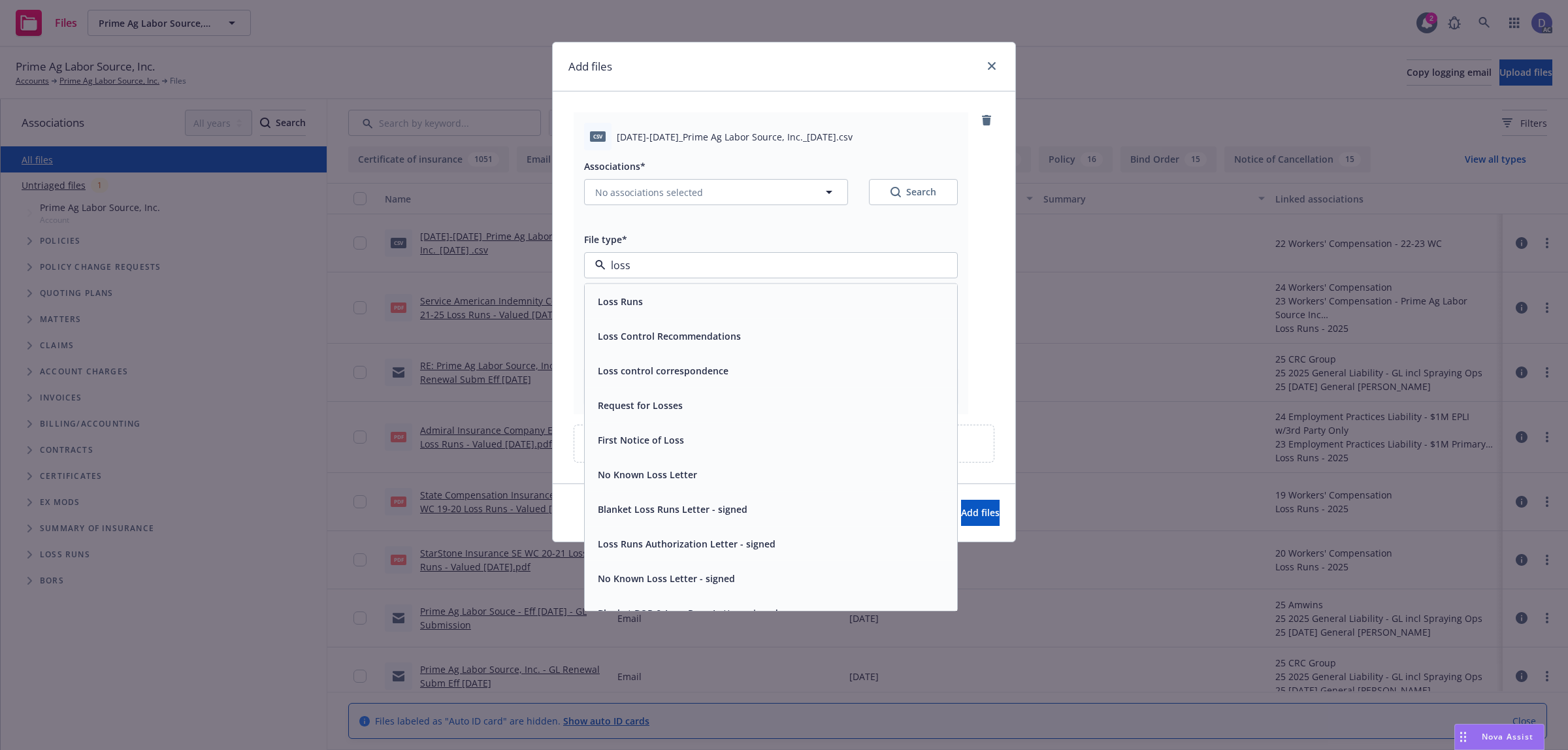
click at [824, 287] on div "Loss Runs" at bounding box center [771, 301] width 372 height 34
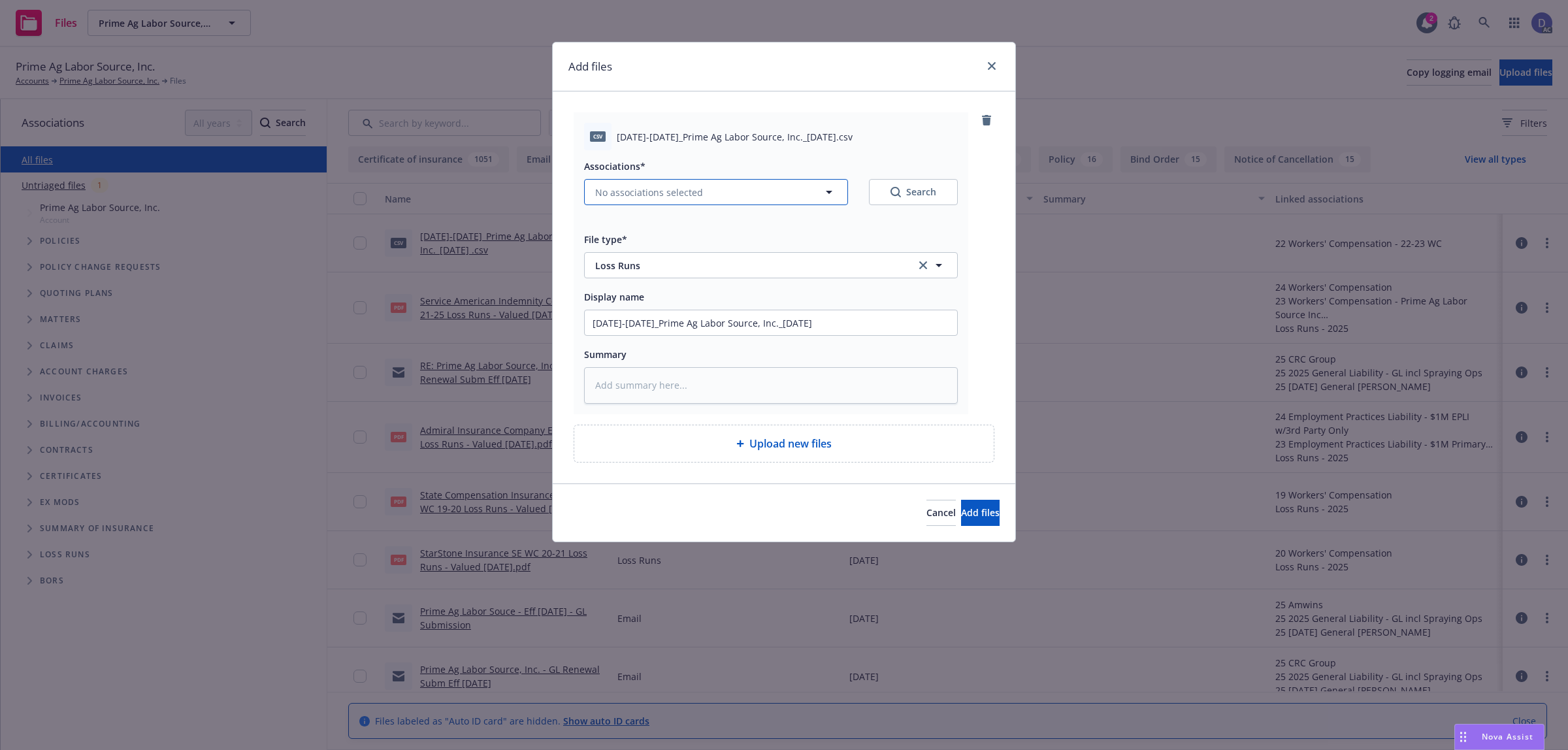
click at [722, 197] on button "No associations selected" at bounding box center [716, 192] width 264 height 27
type textarea "x"
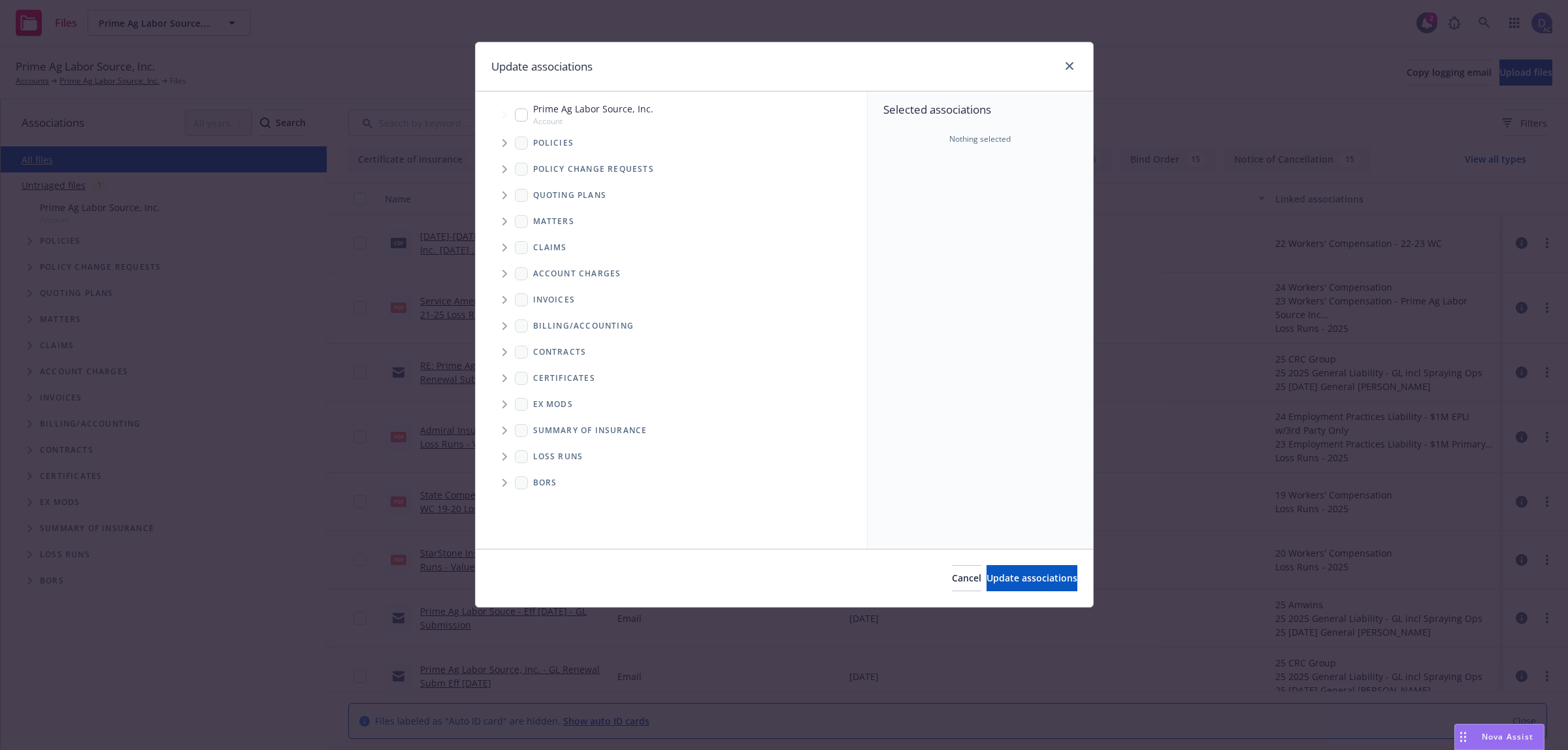
click at [501, 144] on span "Tree Example" at bounding box center [504, 143] width 21 height 21
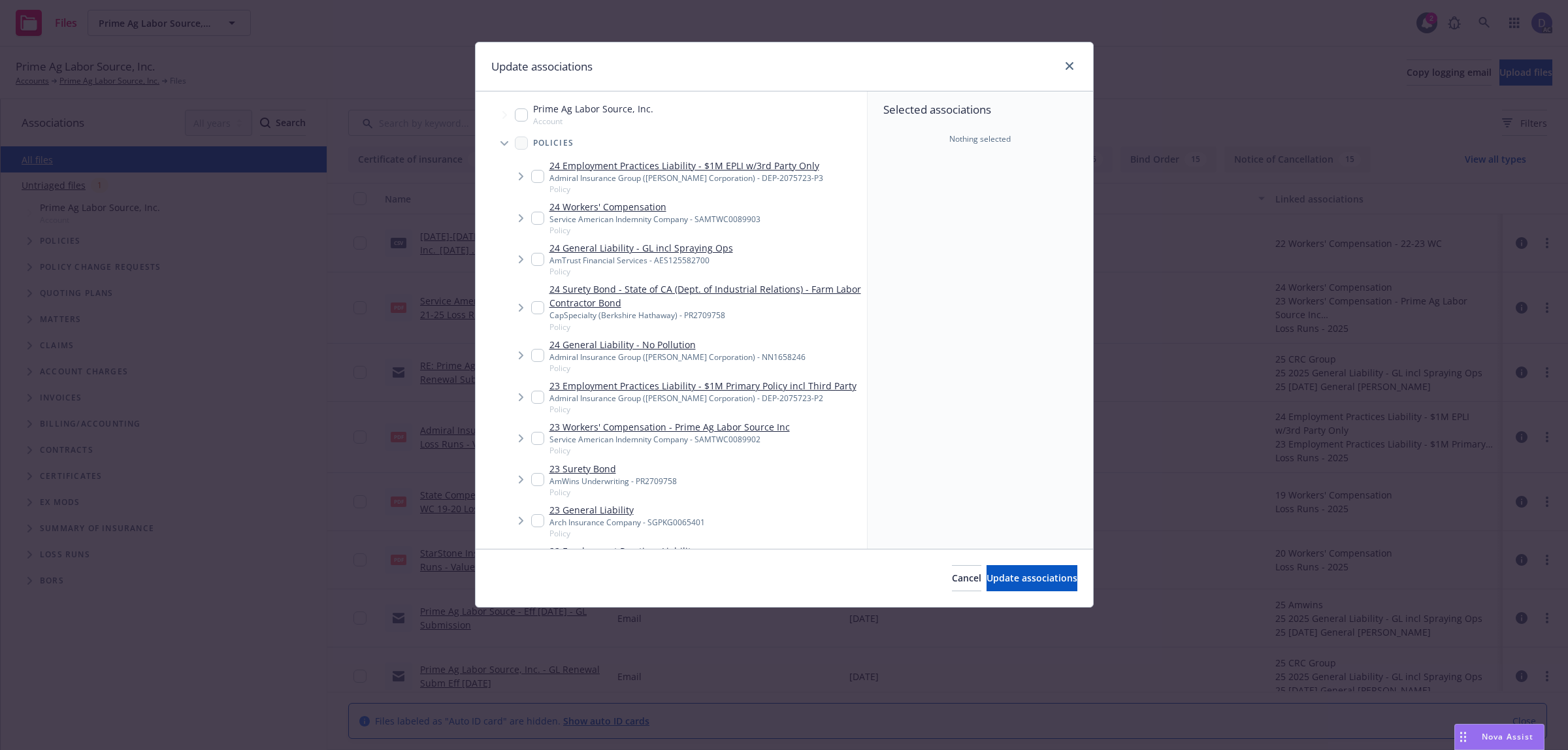
click at [939, 239] on div "Selected associations Nothing selected" at bounding box center [979, 320] width 225 height 458
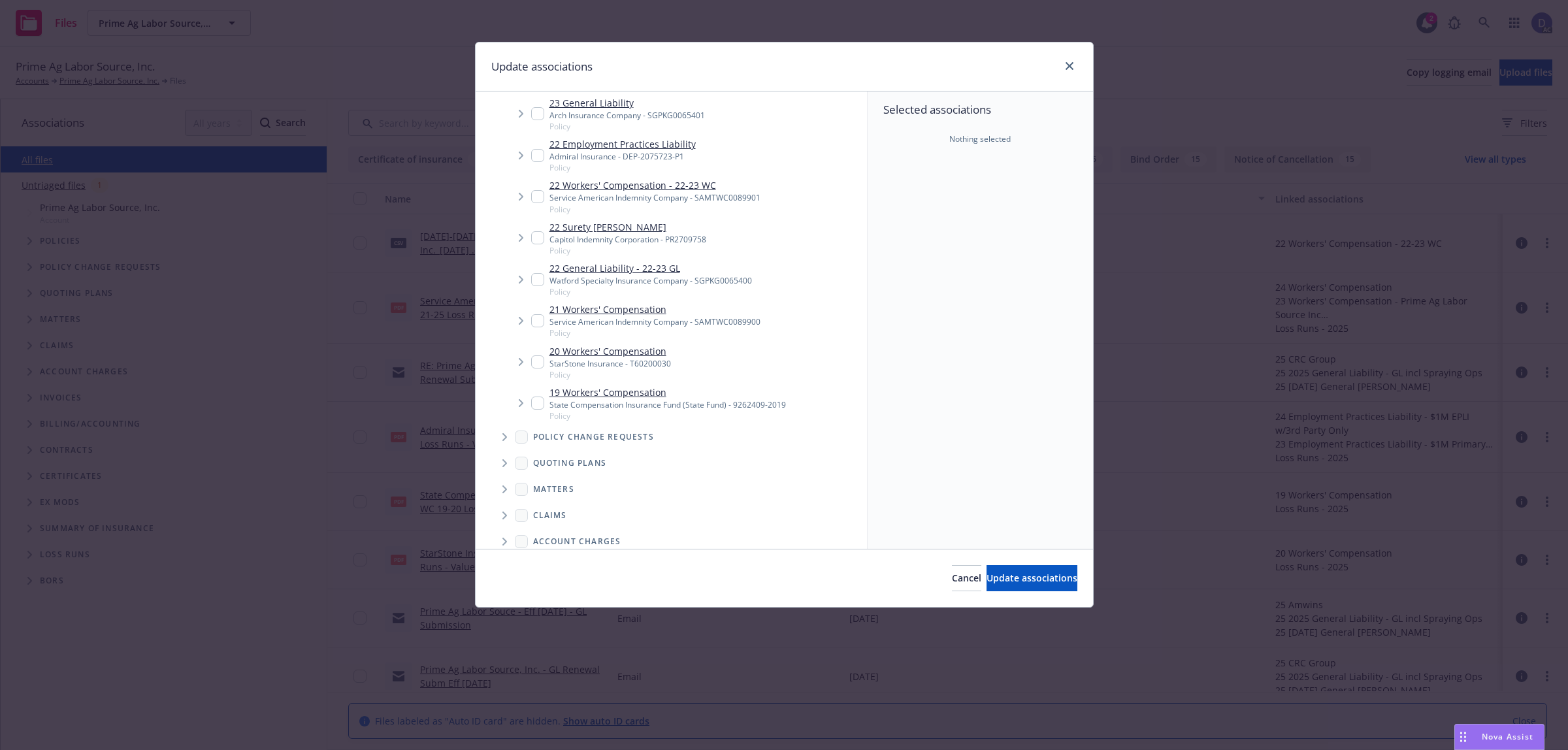
click at [663, 316] on div "Service American Indemnity Company - SAMTWC0089900" at bounding box center [654, 322] width 211 height 11
click at [541, 315] on input "Tree Example" at bounding box center [537, 320] width 13 height 13
checkbox input "true"
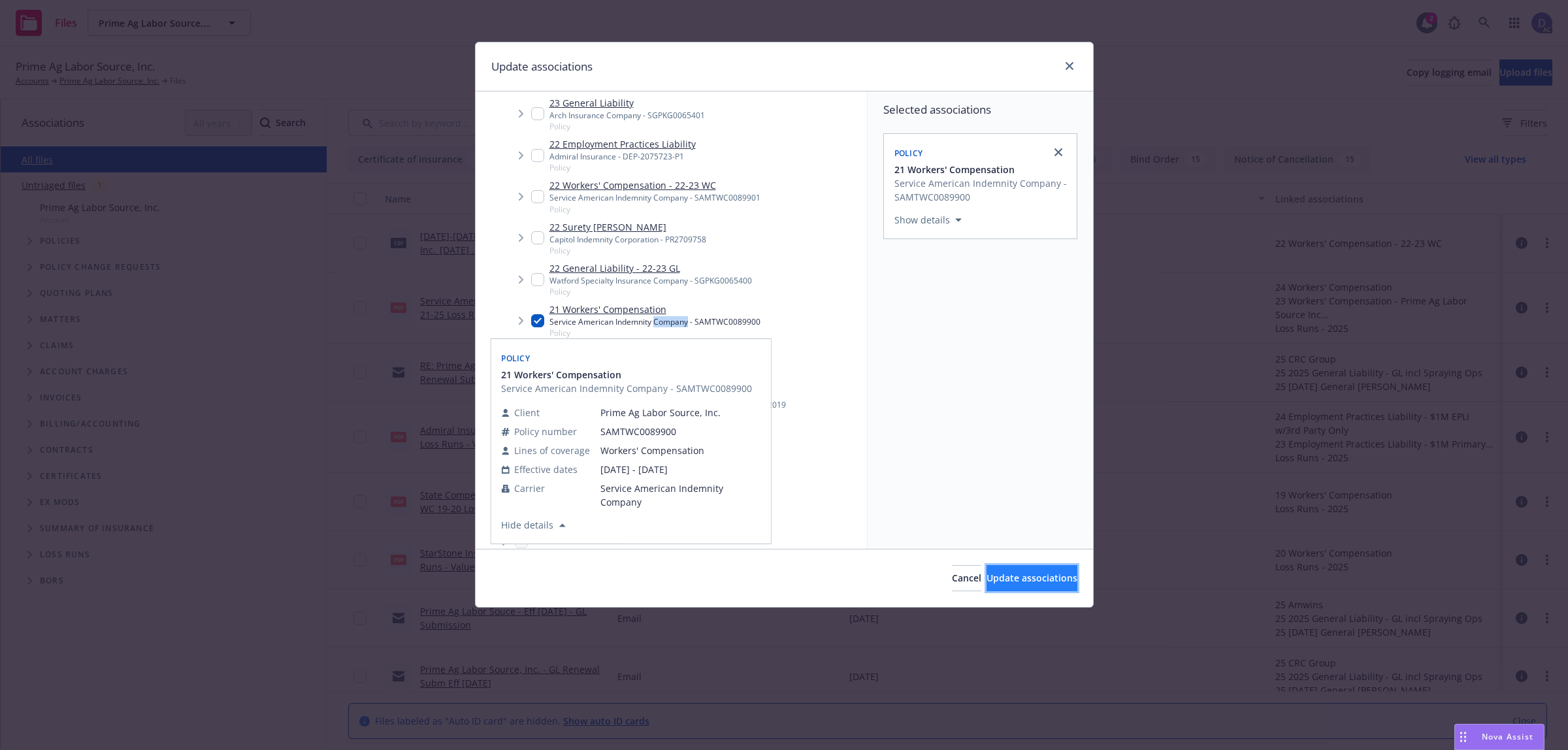
click at [1019, 566] on button "Update associations" at bounding box center [1032, 578] width 91 height 27
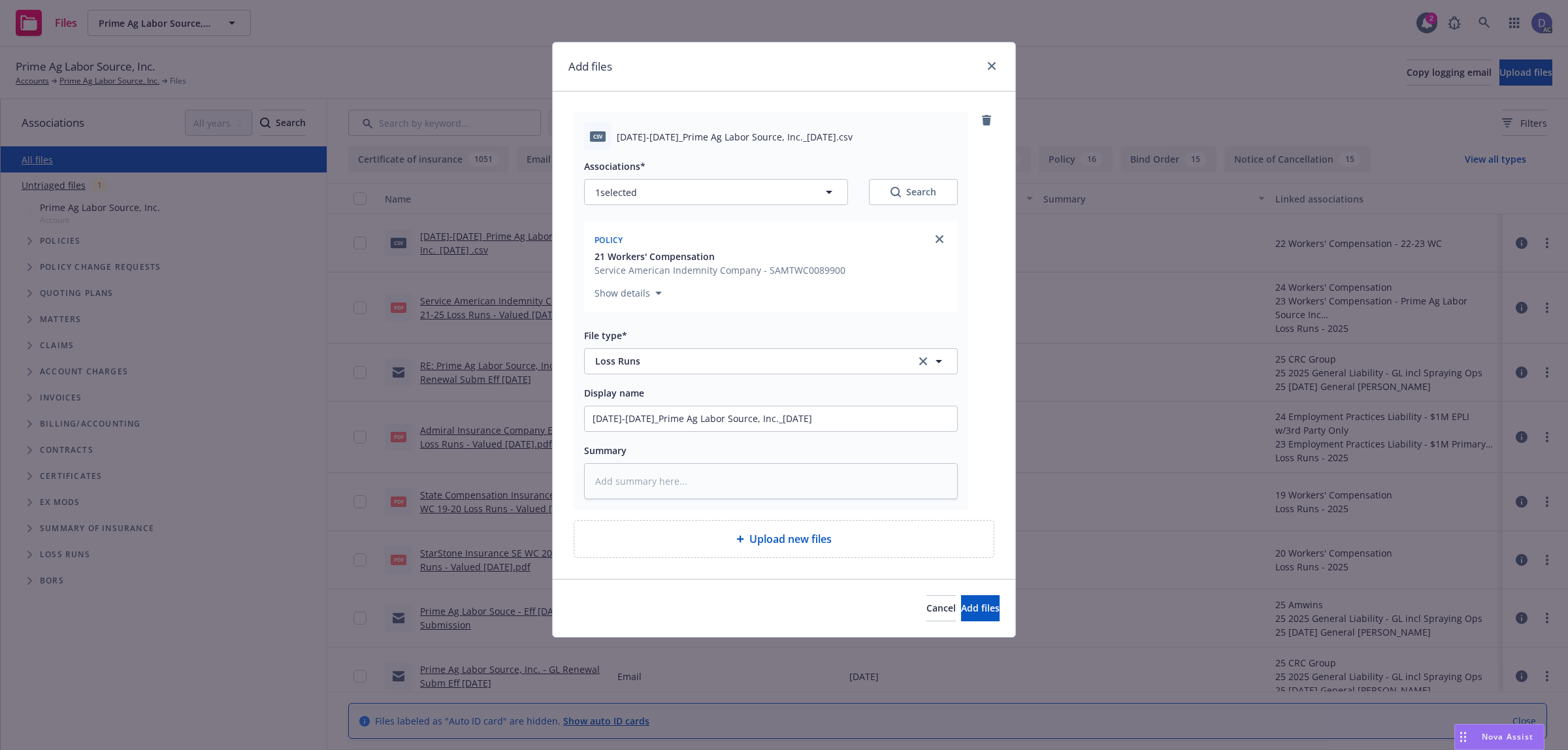
click at [985, 592] on div "Cancel Add files" at bounding box center [784, 608] width 463 height 58
click at [980, 605] on button "Add files" at bounding box center [979, 608] width 38 height 27
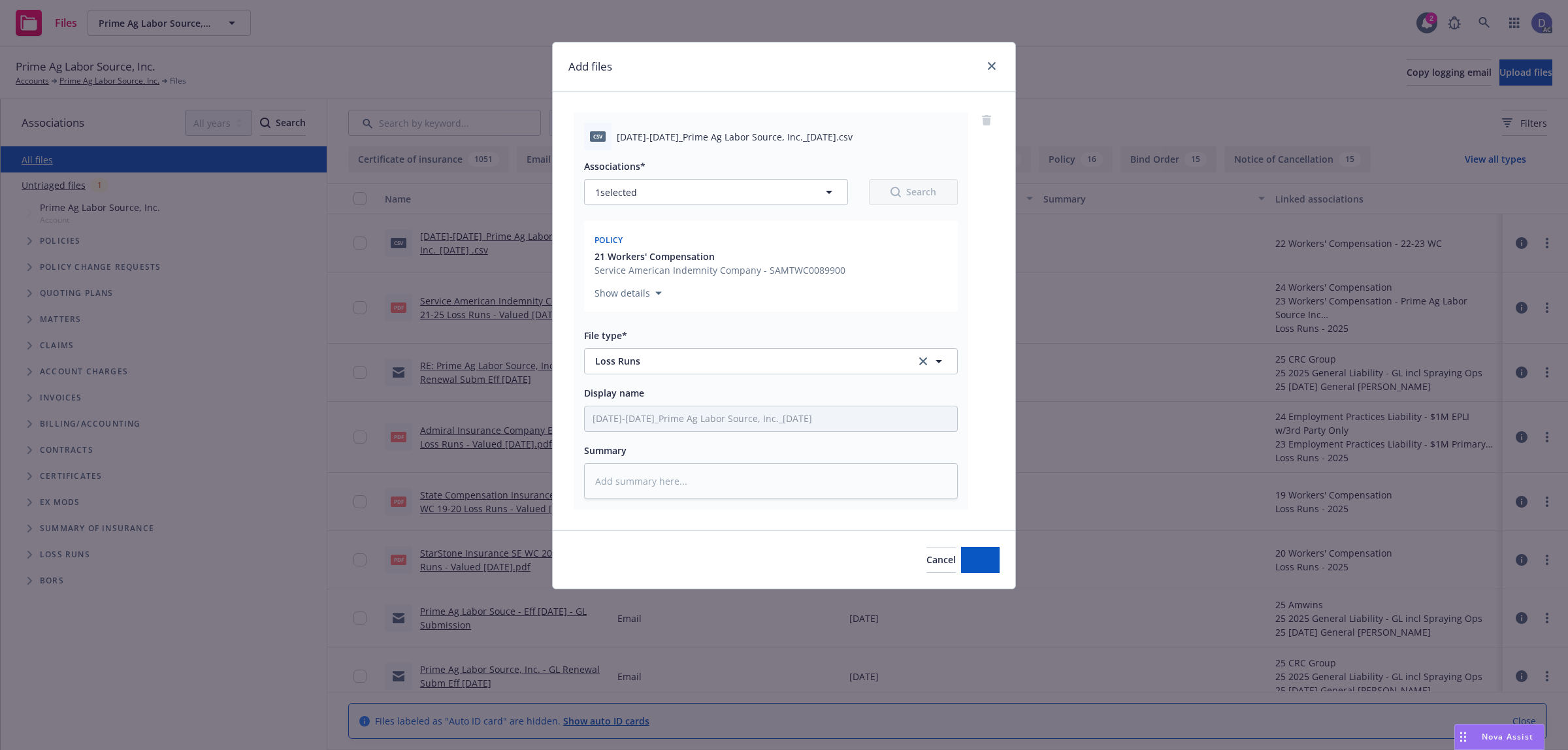
type textarea "x"
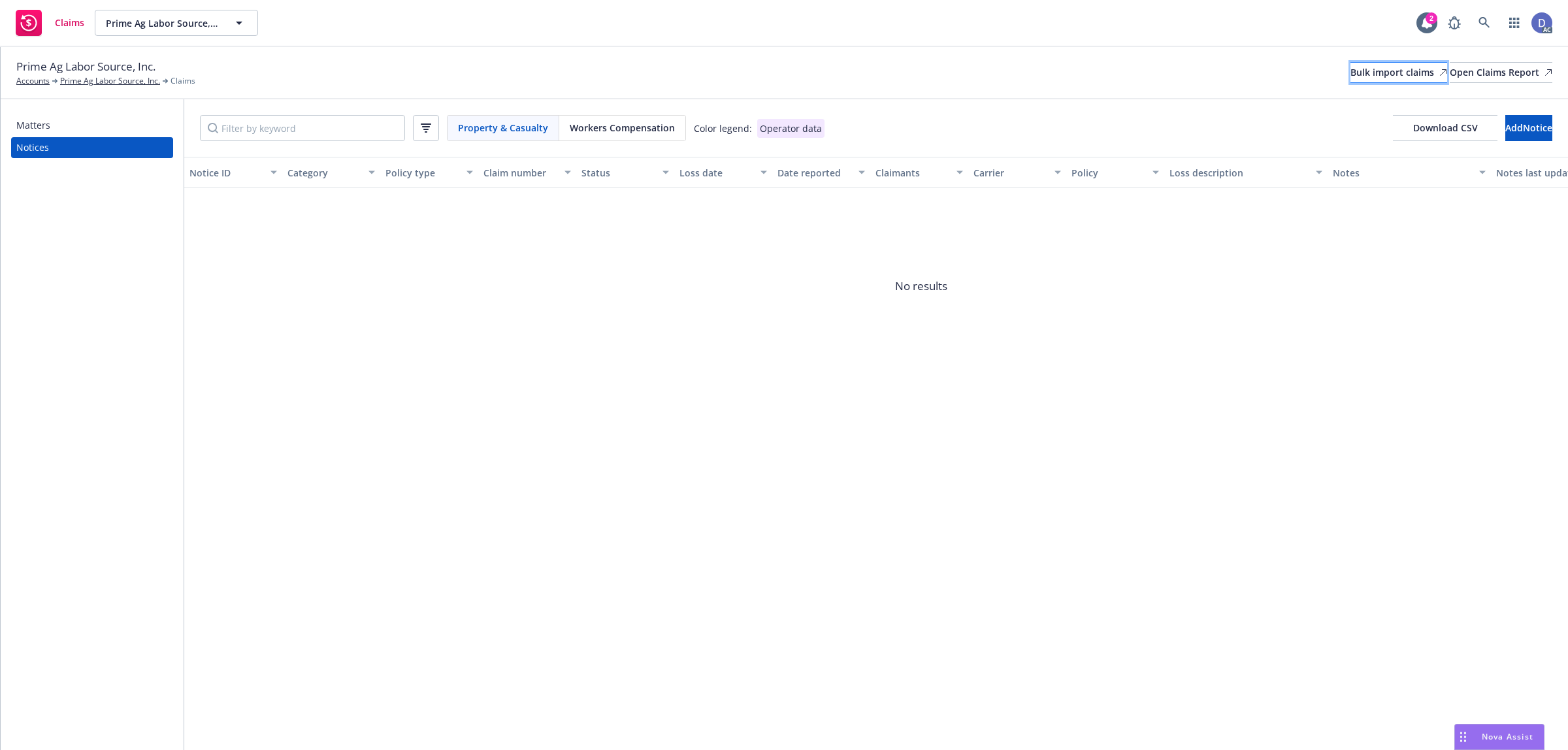
click at [1351, 64] on div "Bulk import claims" at bounding box center [1399, 72] width 97 height 20
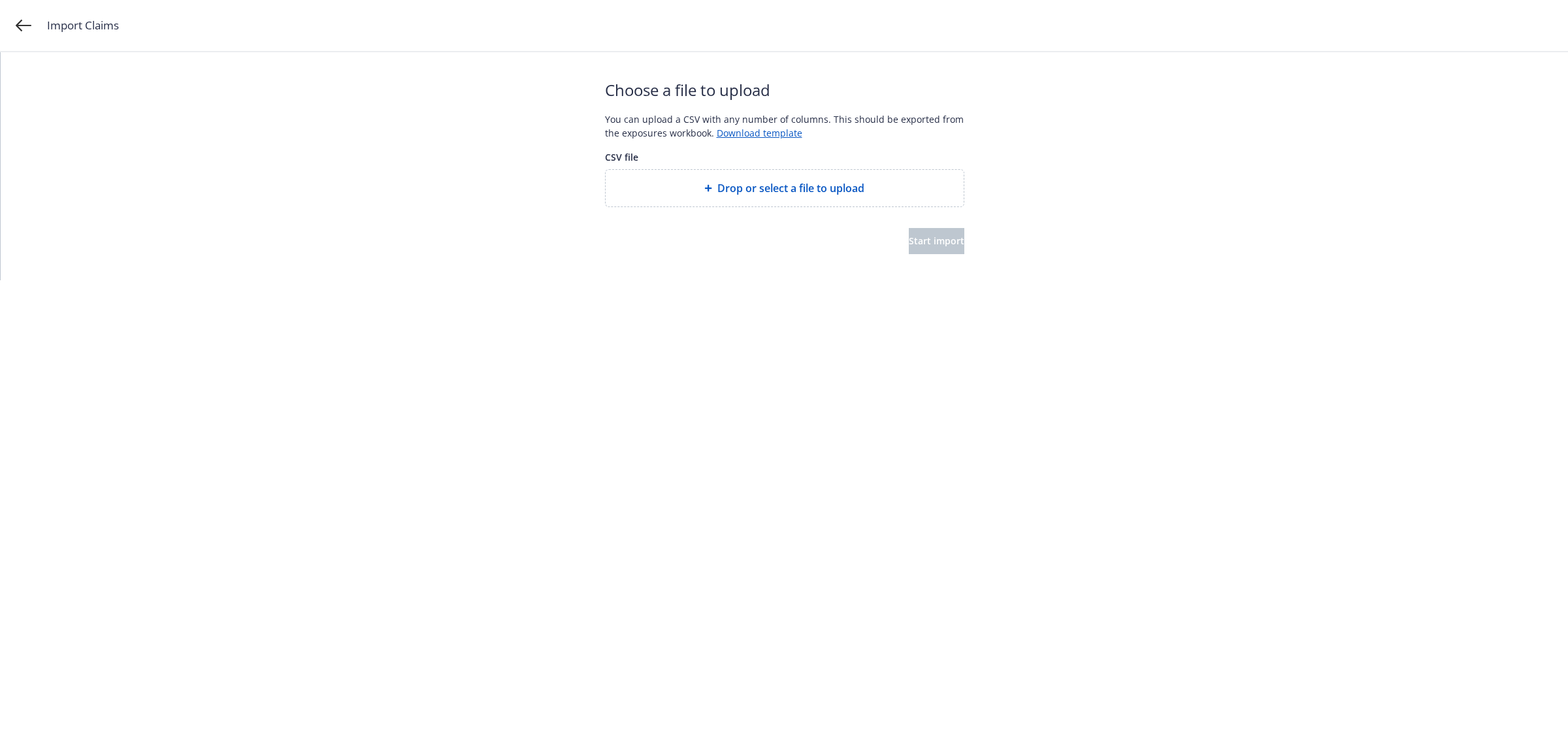
click at [775, 185] on span "Drop or select a file to upload" at bounding box center [791, 188] width 147 height 15
click at [932, 251] on button "Start import" at bounding box center [936, 241] width 56 height 27
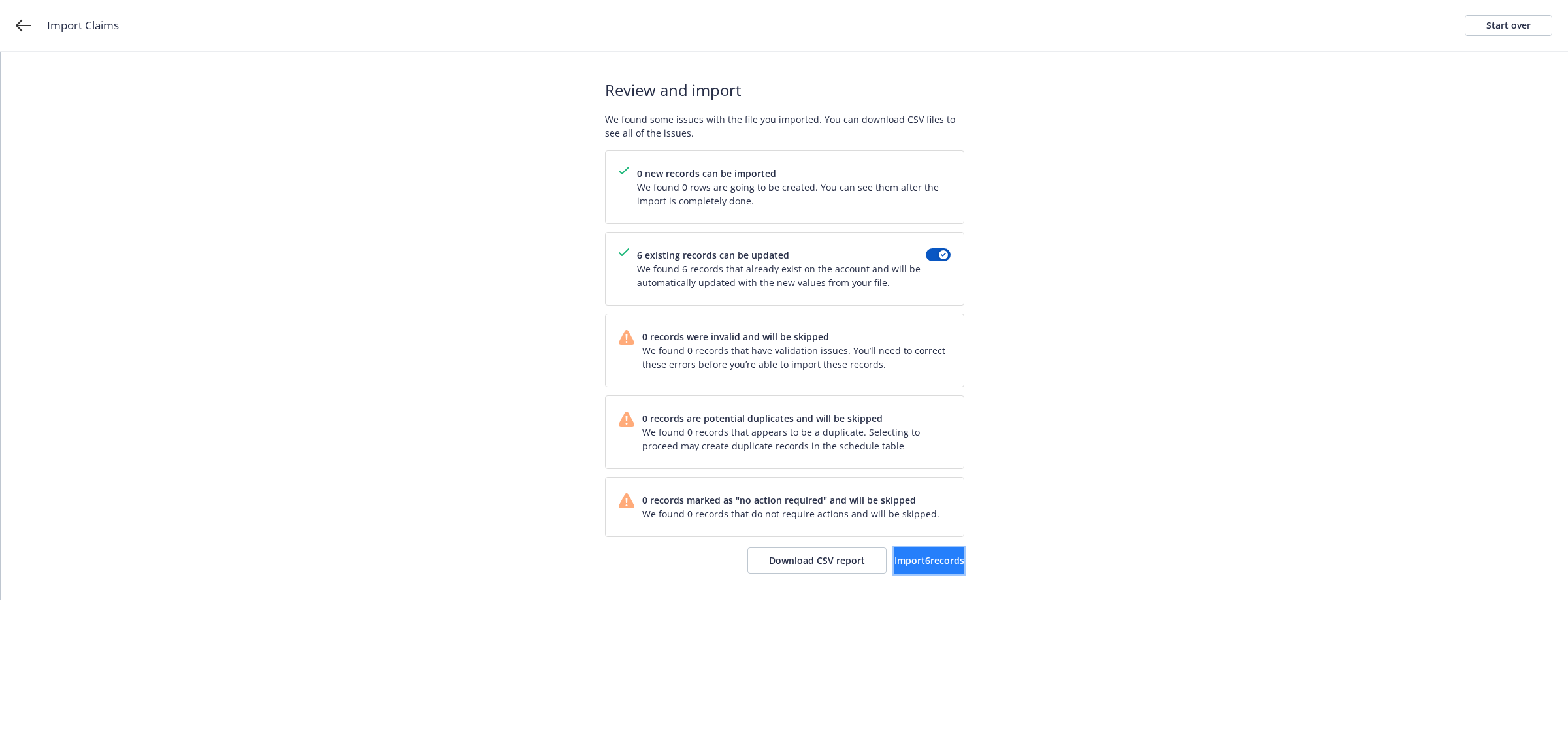
click at [898, 550] on button "Import 6 records" at bounding box center [930, 560] width 70 height 27
click at [911, 550] on link "View accounts" at bounding box center [910, 560] width 107 height 27
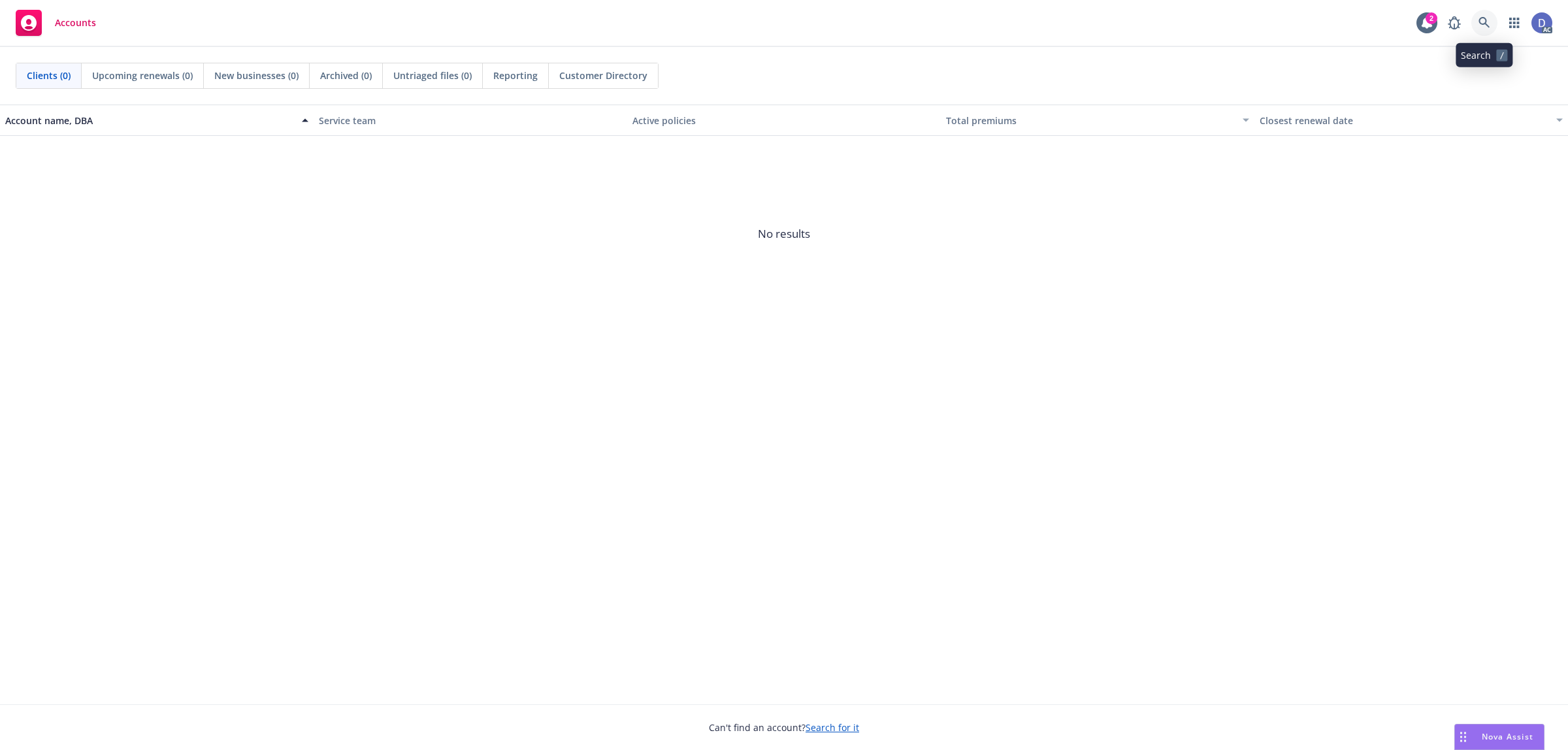
click at [1481, 17] on icon at bounding box center [1484, 23] width 12 height 12
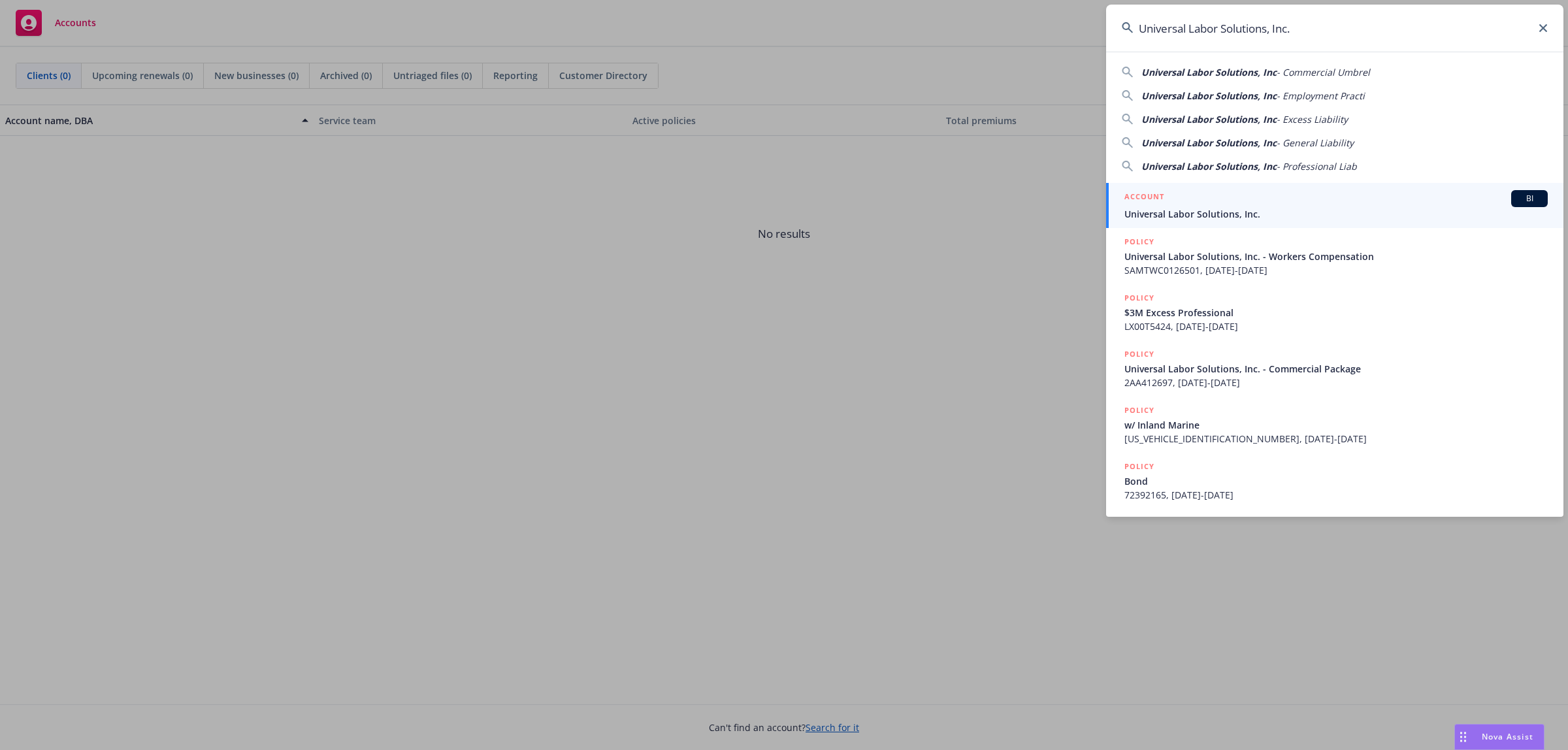
type input "Universal Labor Solutions, Inc."
click at [1311, 206] on div "ACCOUNT BI" at bounding box center [1335, 198] width 423 height 17
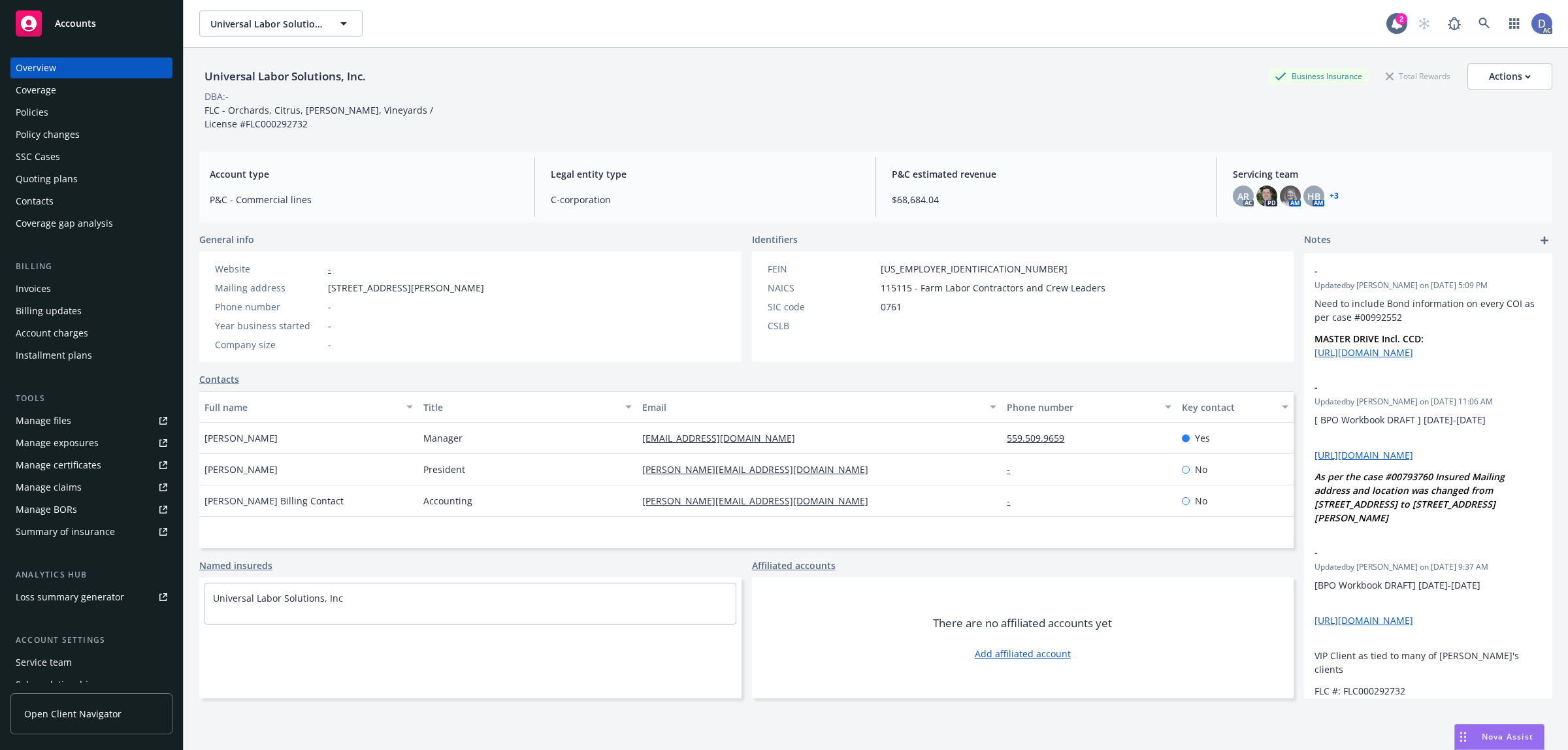
click at [81, 491] on link "Manage claims" at bounding box center [91, 487] width 162 height 21
click at [60, 419] on div "Manage files" at bounding box center [43, 421] width 56 height 21
copy div "Universal Labor Solutions, Inc."
drag, startPoint x: 376, startPoint y: 79, endPoint x: 206, endPoint y: 85, distance: 170.1
click at [206, 85] on div "Universal Labor Solutions, Inc. Business Insurance Total Rewards Actions" at bounding box center [876, 76] width 1353 height 27
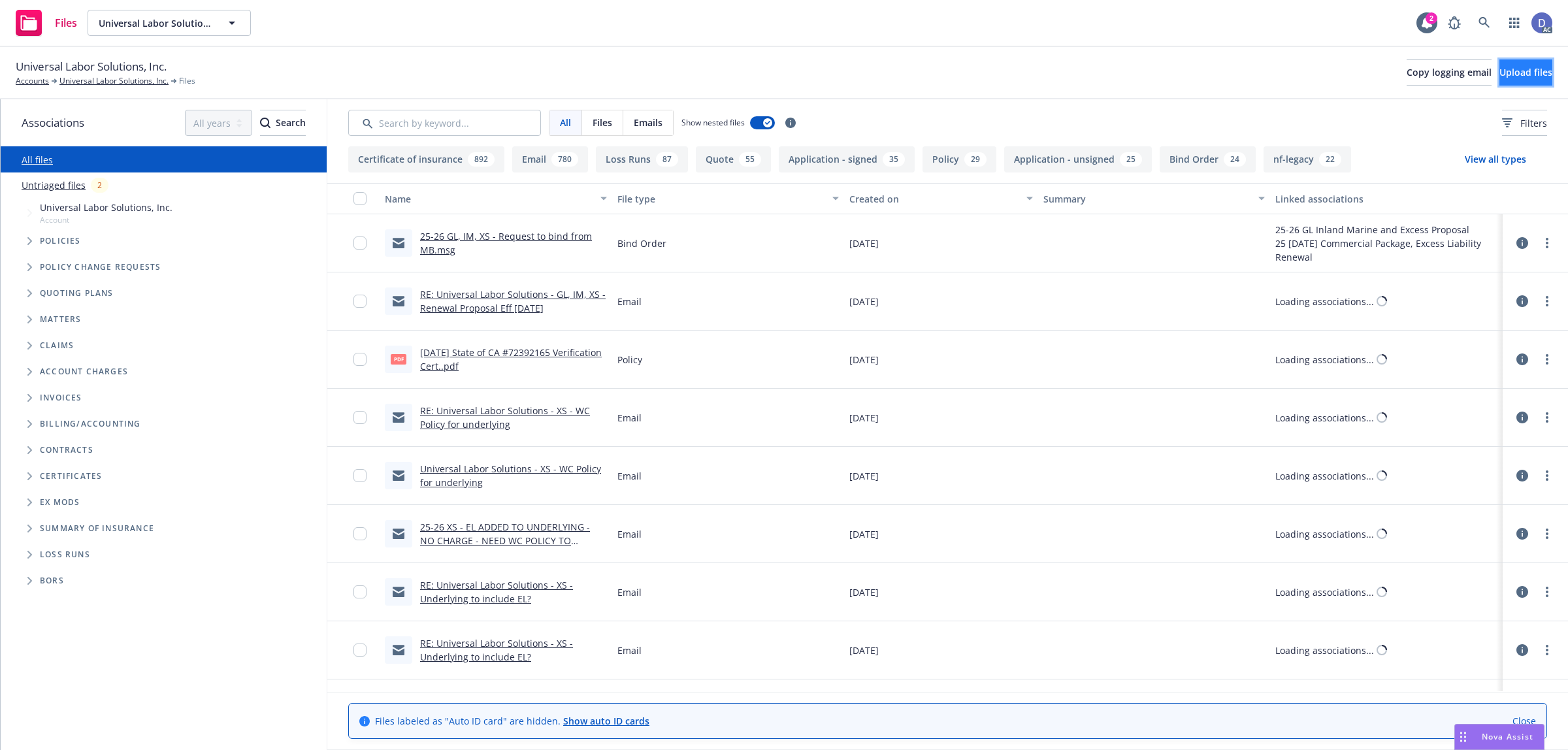
click at [1522, 82] on button "Upload files" at bounding box center [1526, 72] width 53 height 27
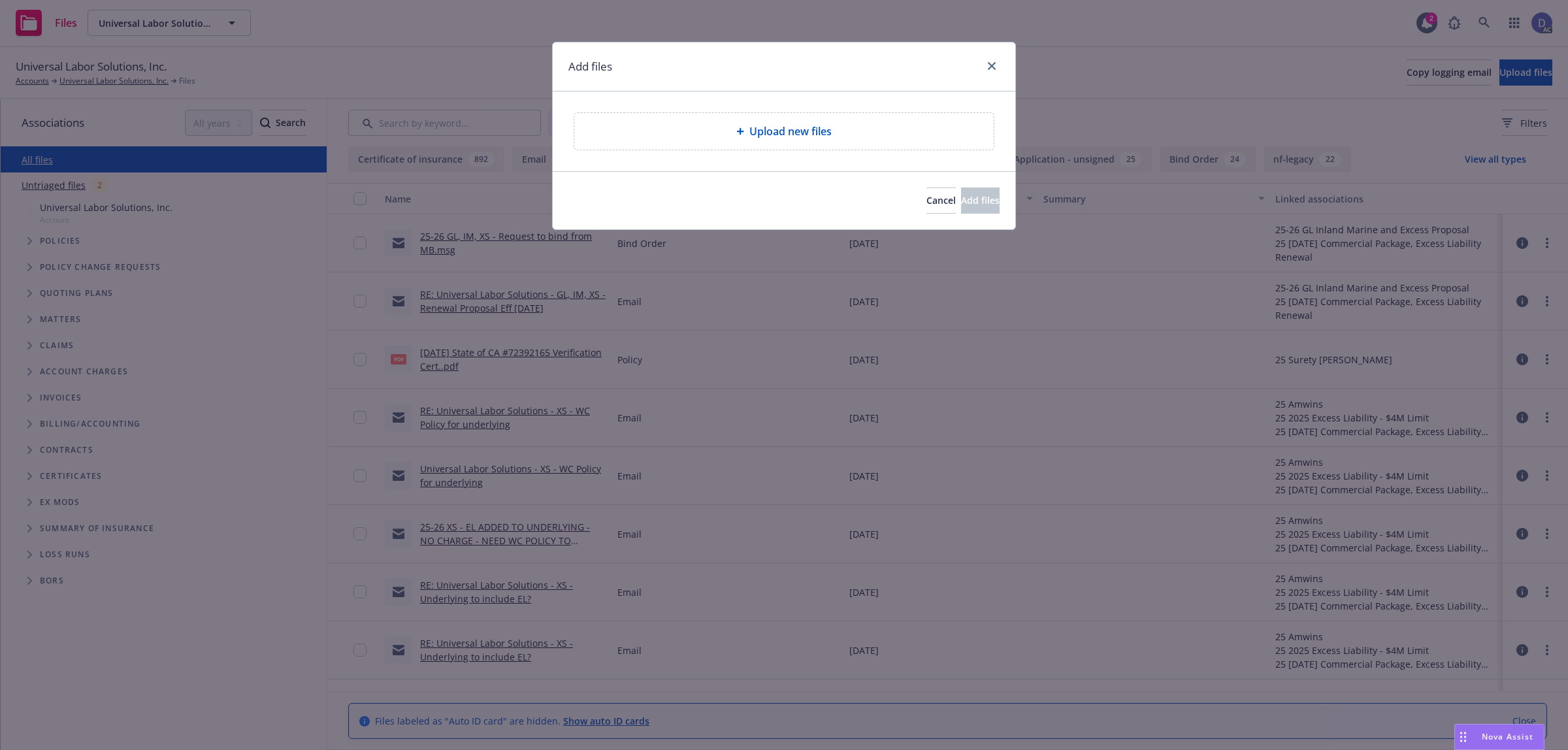
click at [893, 131] on div "Upload new files" at bounding box center [784, 131] width 399 height 15
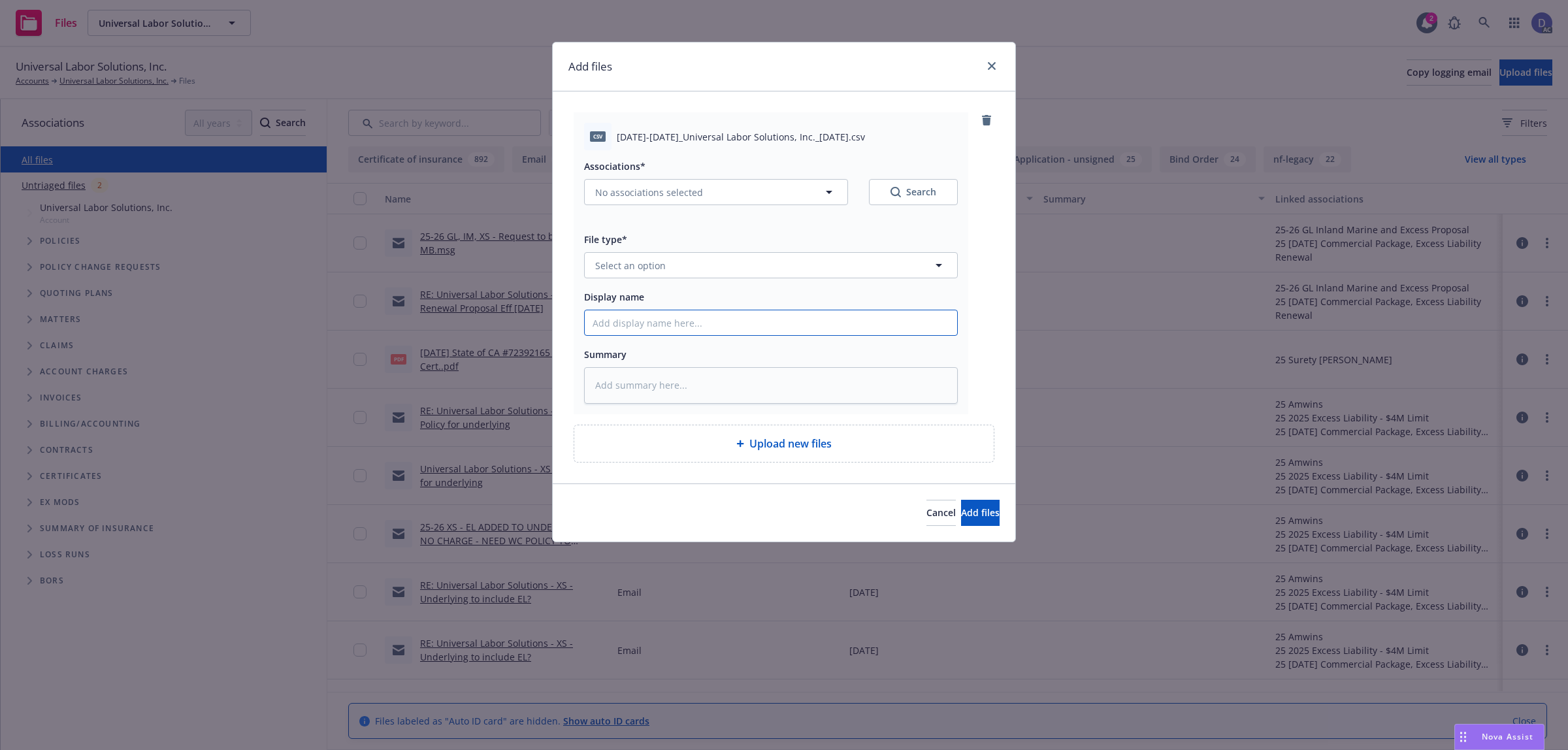
click at [792, 330] on input "Display name" at bounding box center [771, 322] width 372 height 25
paste input "[DATE]-[DATE]_Universal Labor Solutions, Inc._[DATE]"
type input "[DATE]-[DATE]_Universal Labor Solutions, Inc._[DATE]"
type textarea "x"
type input "[DATE]-[DATE]_Universal Labor Solutions, Inc._[DATE]"
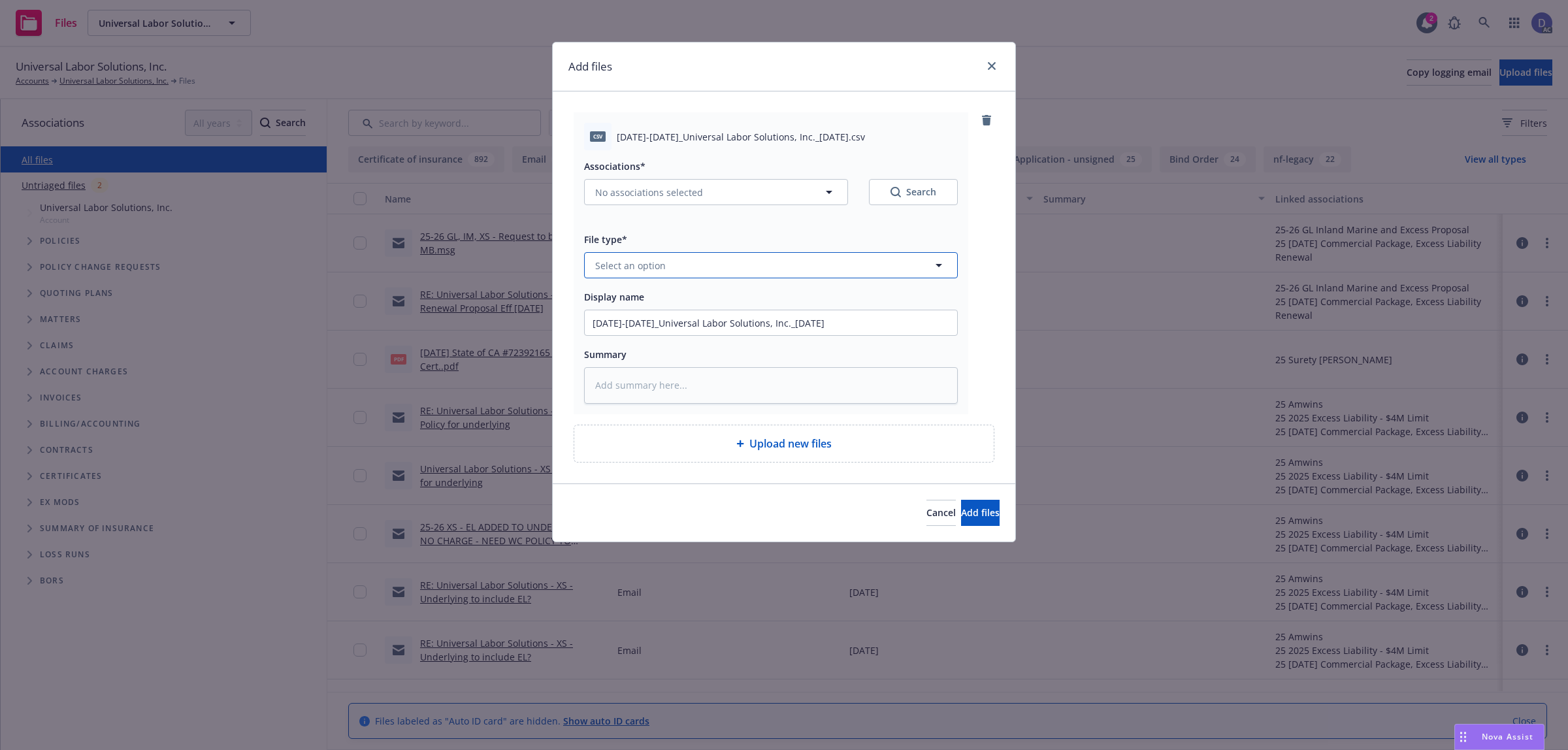
click at [831, 275] on button "Select an option" at bounding box center [771, 265] width 374 height 27
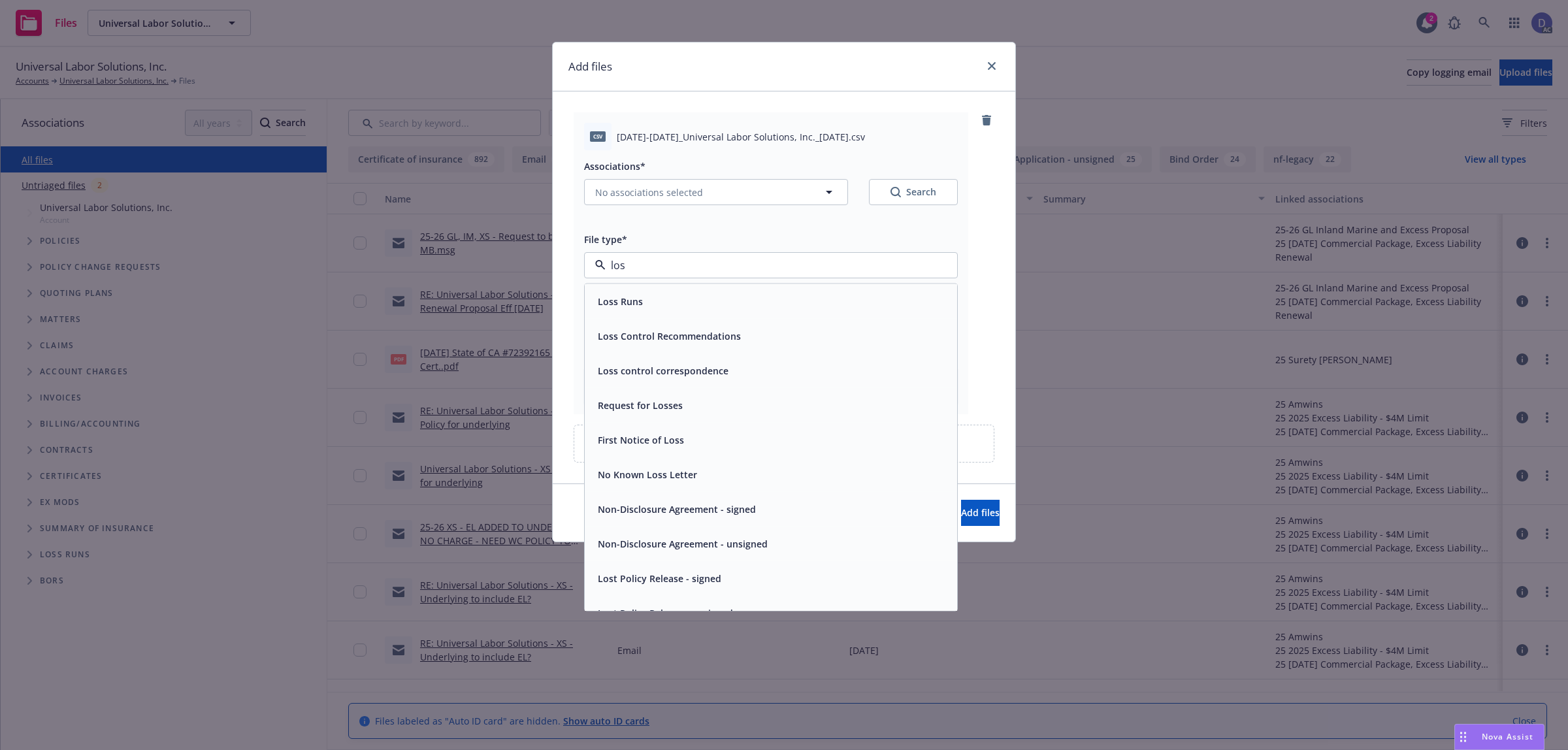
type input "loss"
click at [814, 295] on div "Loss Runs" at bounding box center [771, 301] width 357 height 19
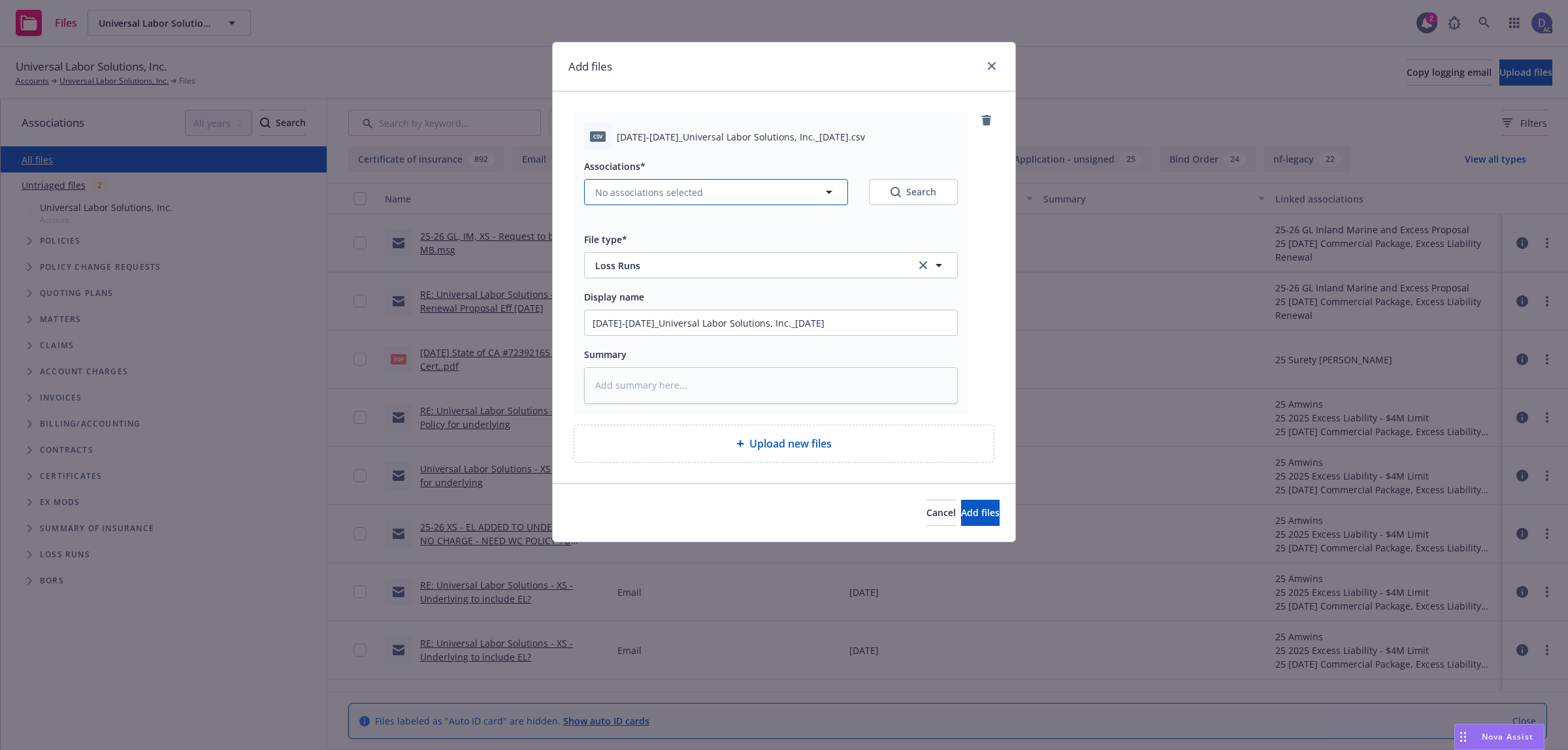
click at [681, 199] on span "No associations selected" at bounding box center [649, 192] width 108 height 14
type textarea "x"
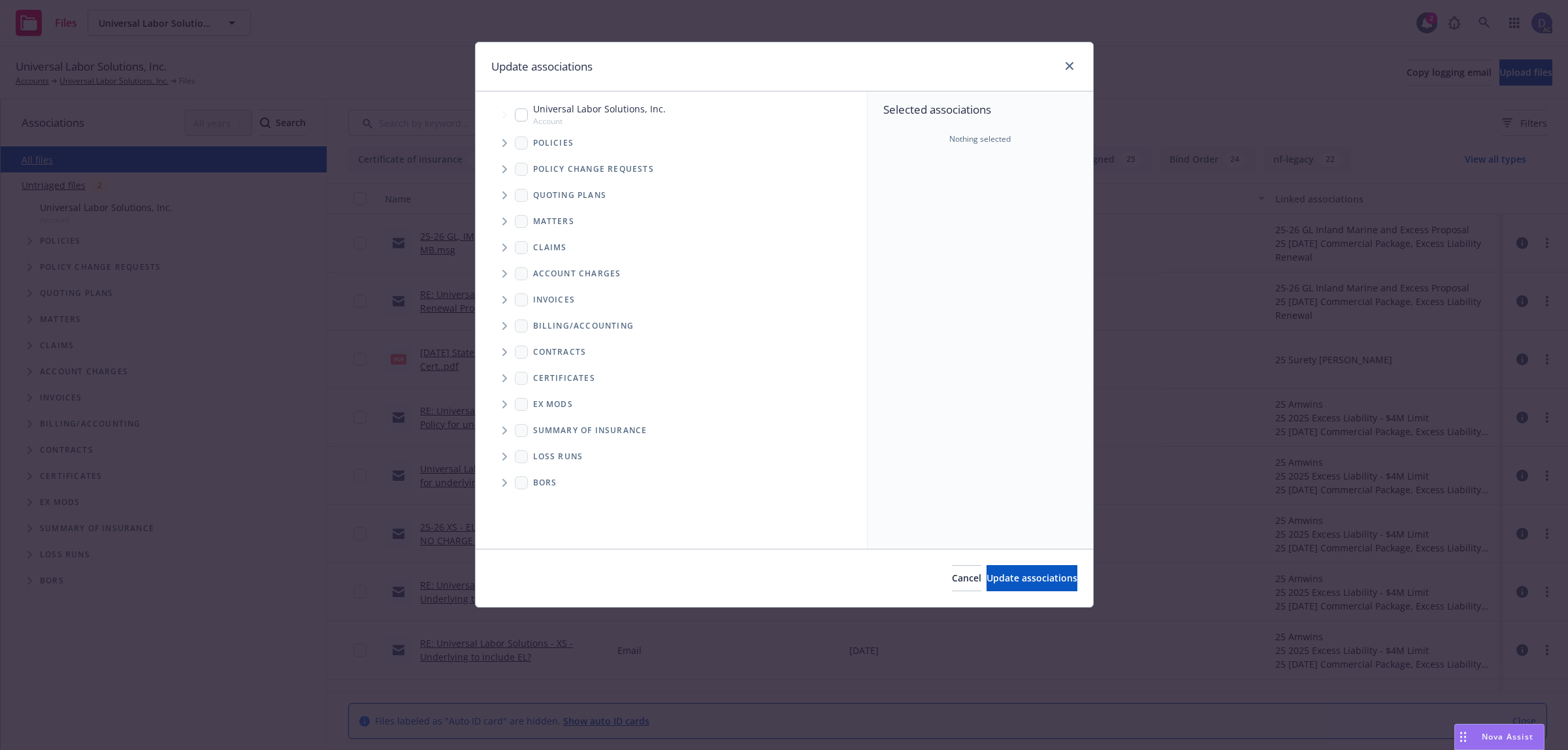
click at [501, 151] on span "Tree Example" at bounding box center [504, 143] width 21 height 21
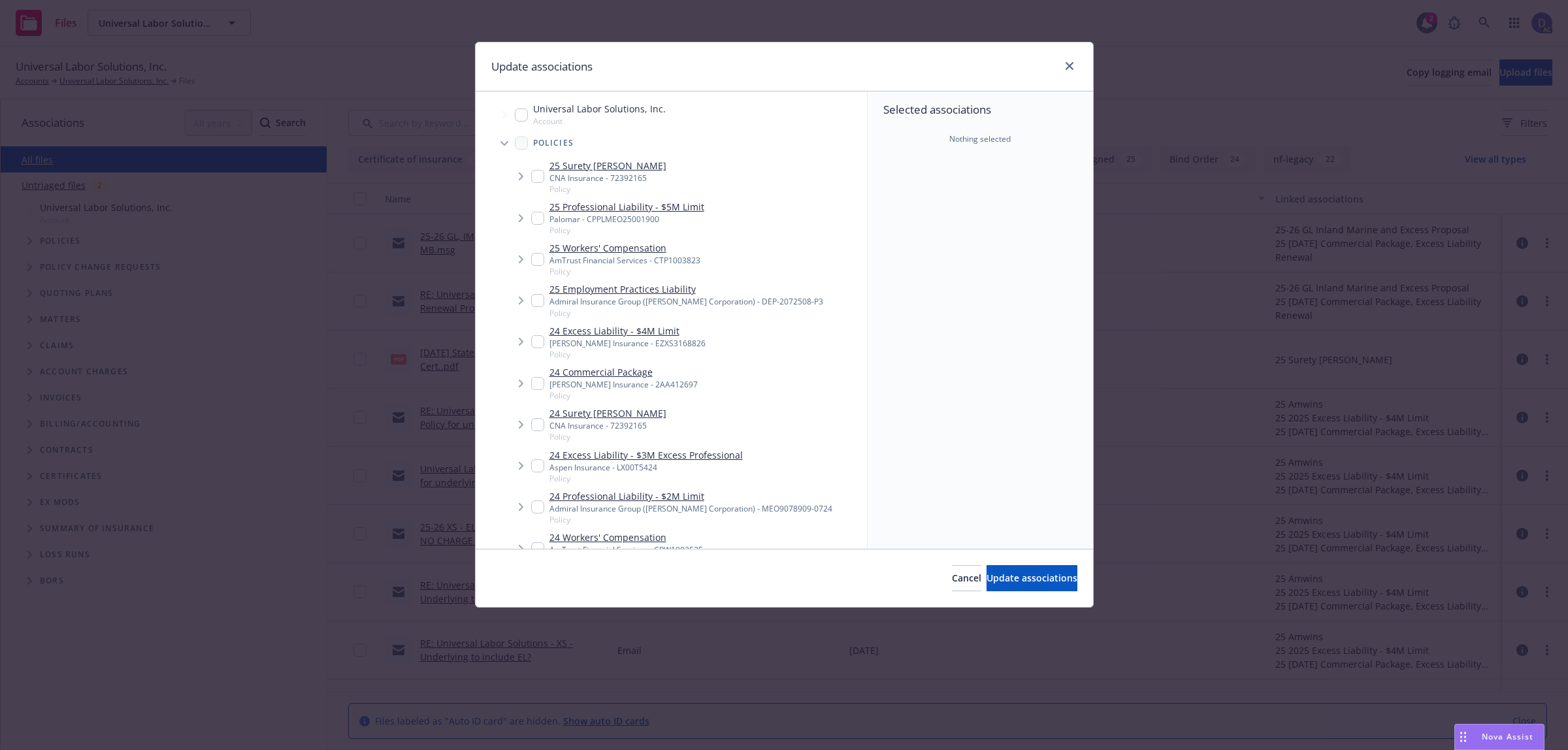
click at [921, 227] on div "Selected associations Nothing selected" at bounding box center [979, 320] width 225 height 458
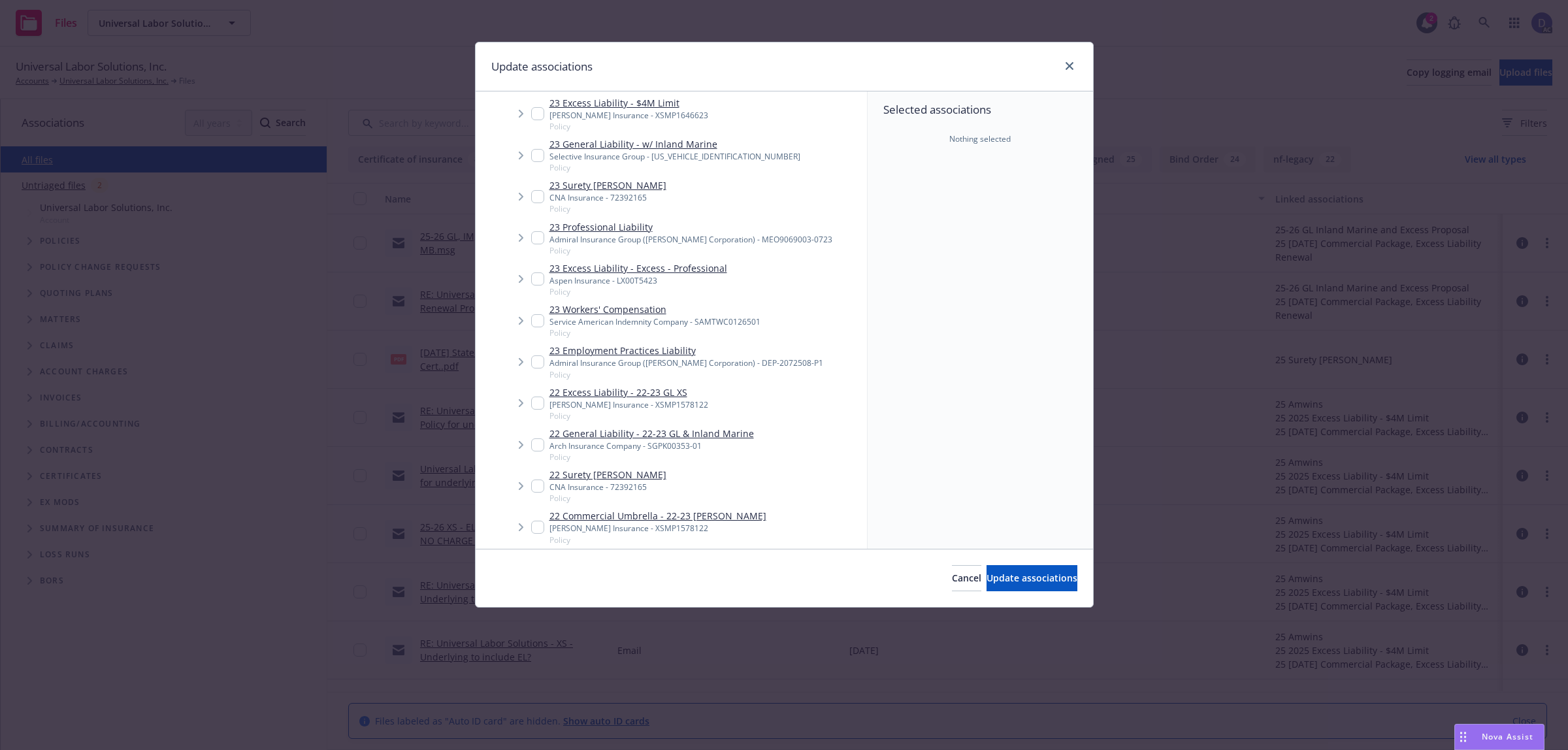
click at [712, 311] on link "23 Workers' Compensation" at bounding box center [654, 310] width 211 height 14
checkbox input "true"
click at [997, 570] on button "Update associations" at bounding box center [1032, 578] width 91 height 27
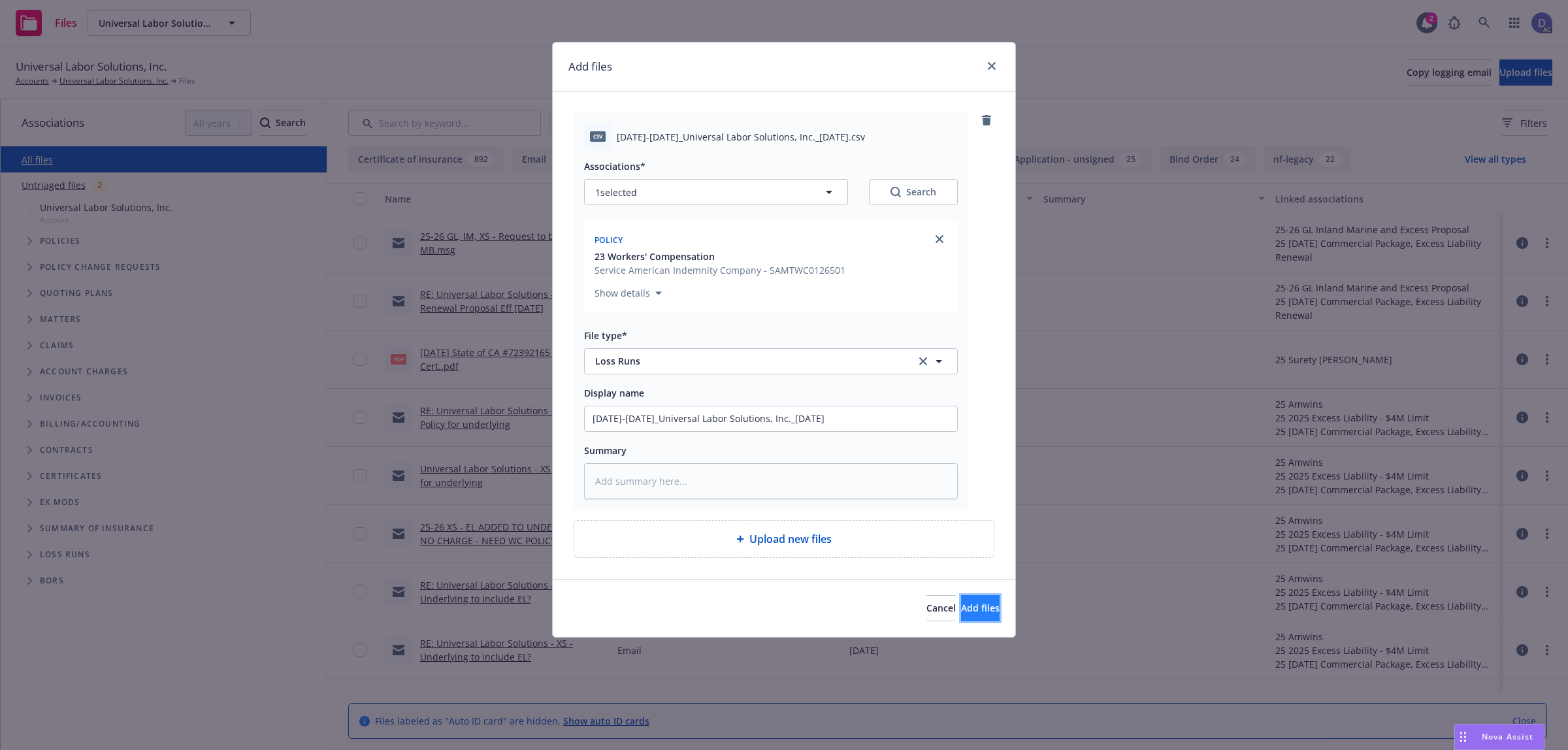
click at [973, 598] on button "Add files" at bounding box center [979, 608] width 38 height 27
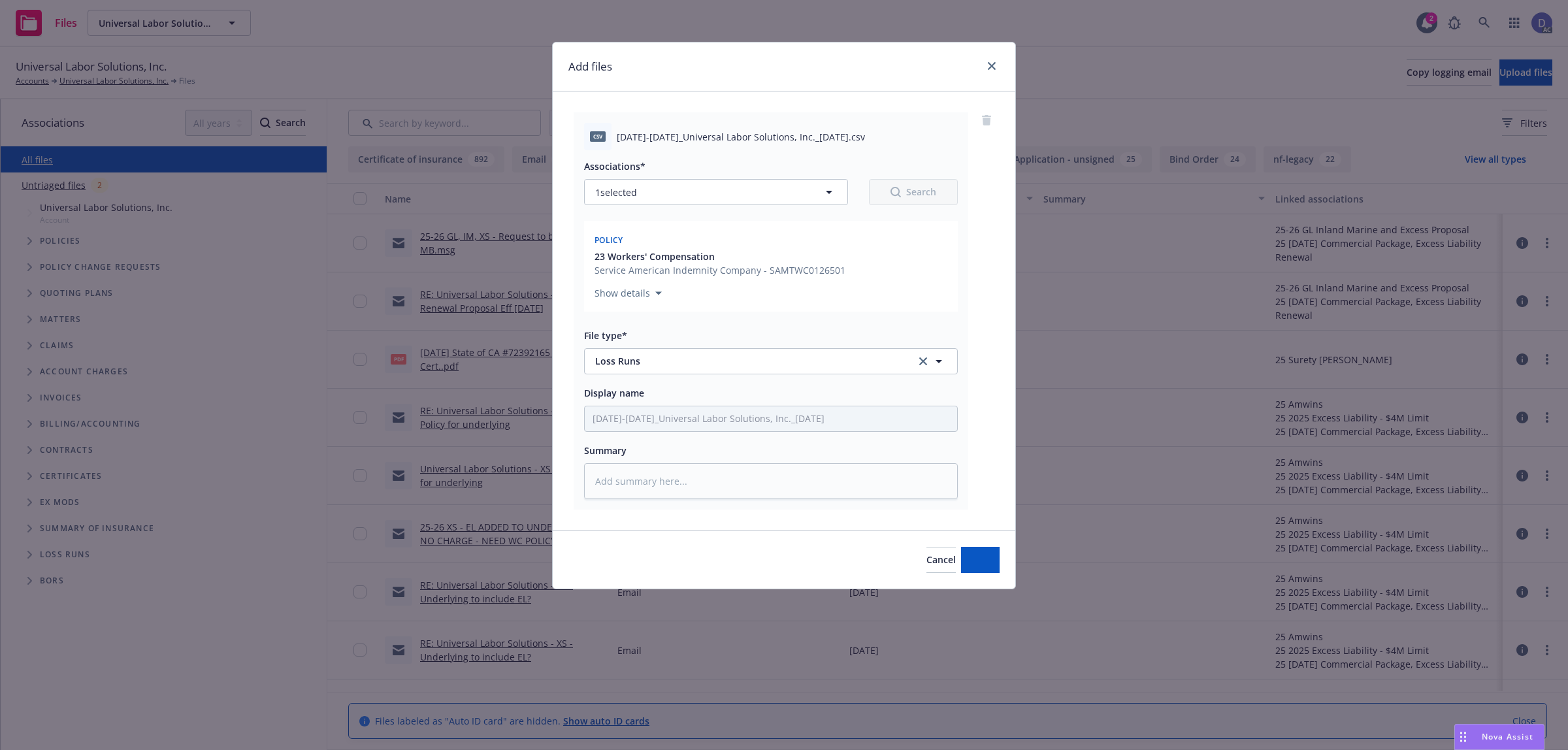
type textarea "x"
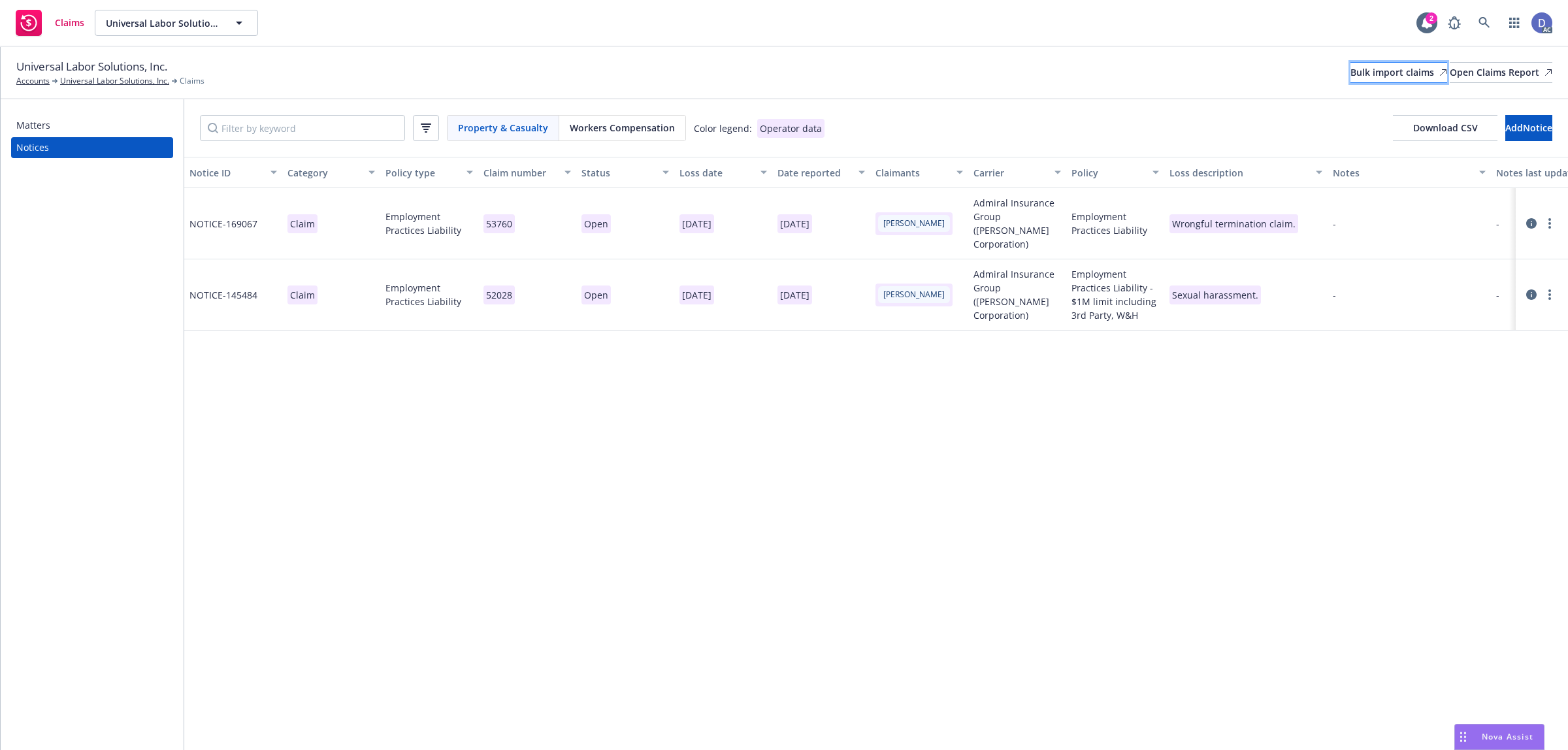
click at [1351, 70] on div "Bulk import claims" at bounding box center [1399, 72] width 97 height 20
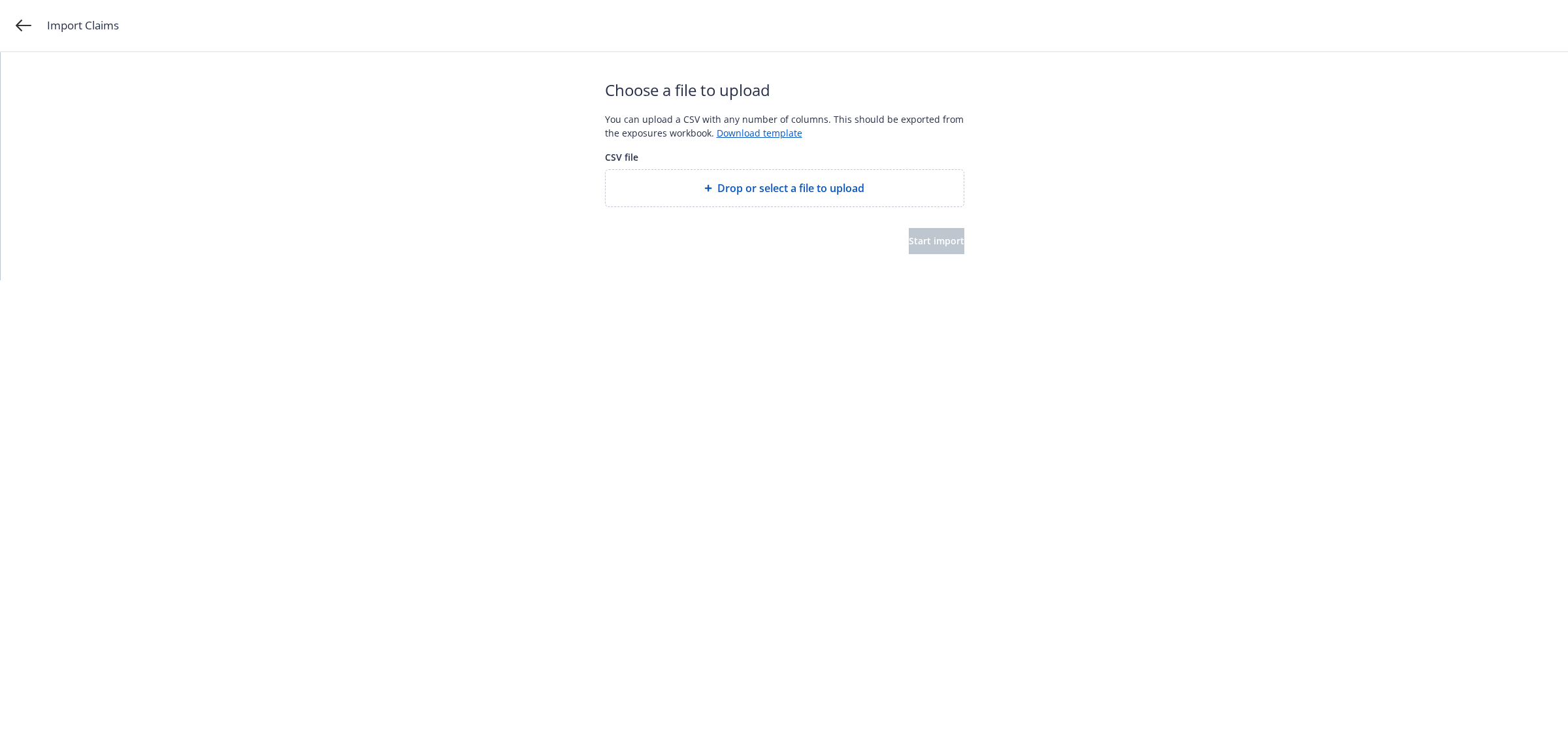
click at [817, 189] on span "Drop or select a file to upload" at bounding box center [791, 188] width 147 height 15
click at [915, 236] on span "Start import" at bounding box center [936, 240] width 56 height 13
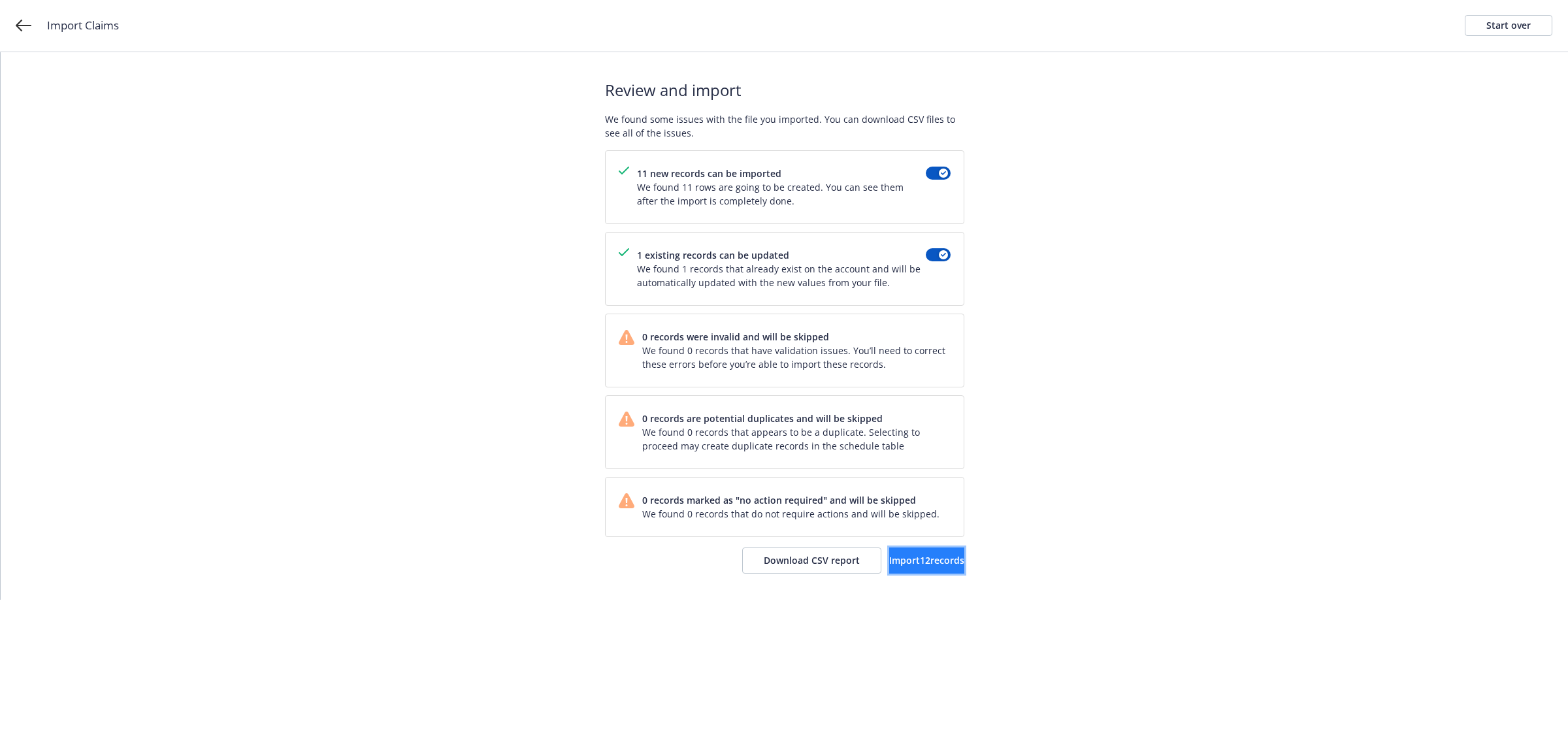
click at [900, 563] on span "Import 12 records" at bounding box center [926, 560] width 75 height 13
click at [892, 569] on link "View accounts" at bounding box center [910, 560] width 107 height 27
